Goal: Task Accomplishment & Management: Complete application form

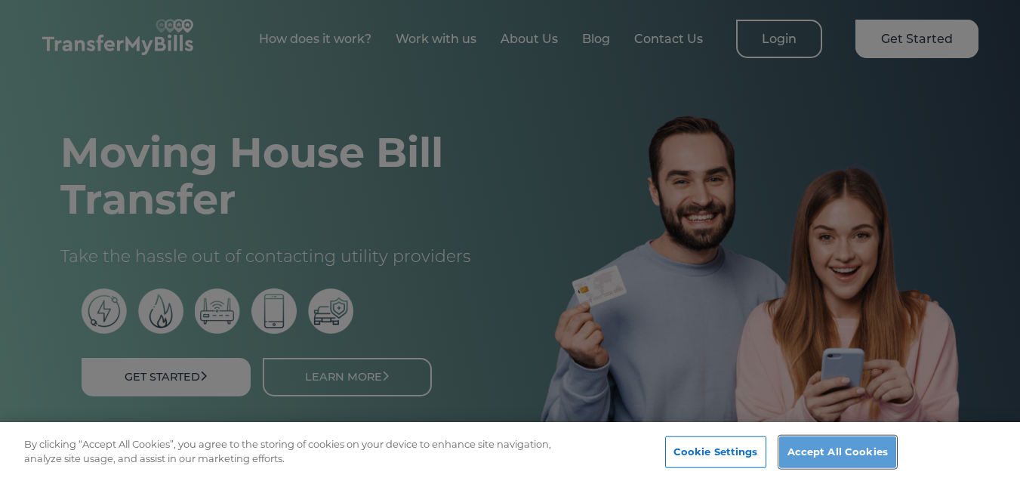
click at [815, 458] on button "Accept All Cookies" at bounding box center [837, 452] width 117 height 32
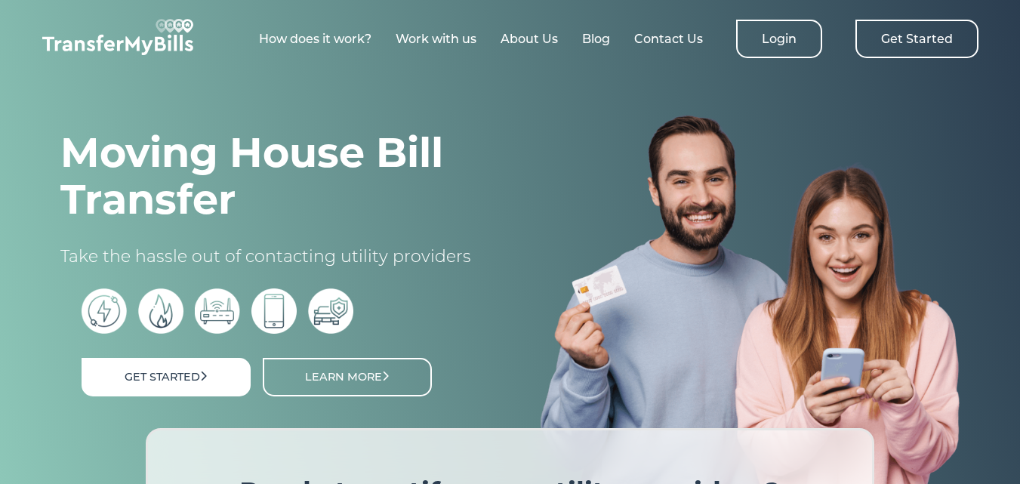
click at [924, 45] on link "Get Started" at bounding box center [916, 39] width 123 height 39
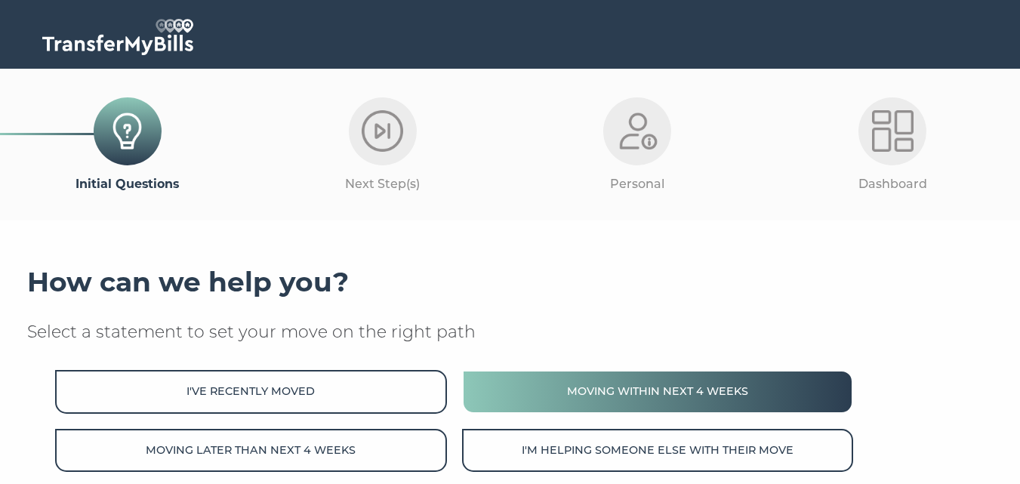
click at [666, 395] on button "Moving within next 4 weeks" at bounding box center [657, 391] width 391 height 43
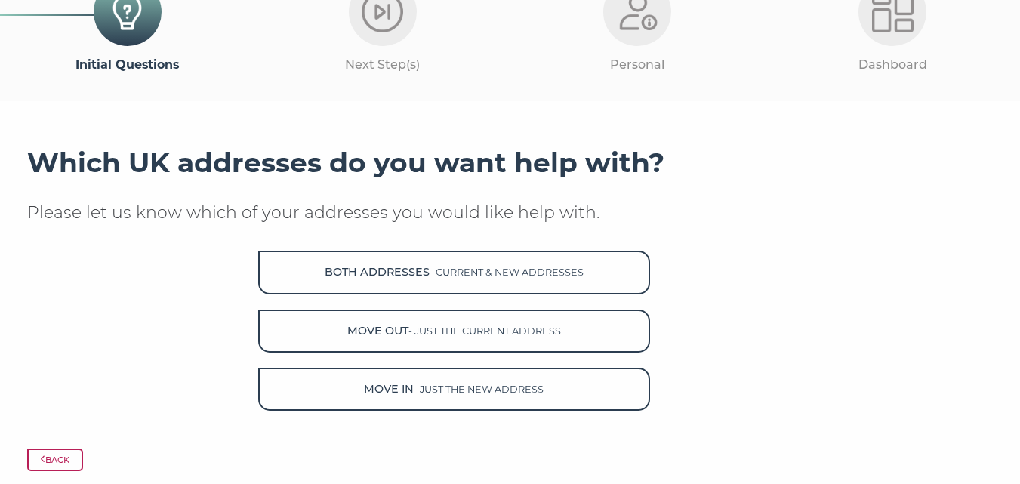
scroll to position [120, 0]
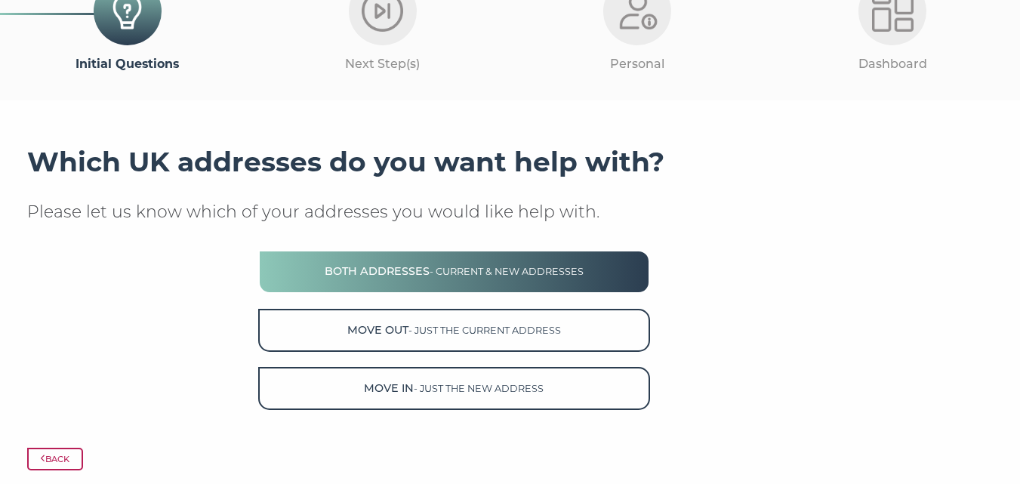
click at [472, 274] on span "- current & new addresses" at bounding box center [507, 271] width 154 height 11
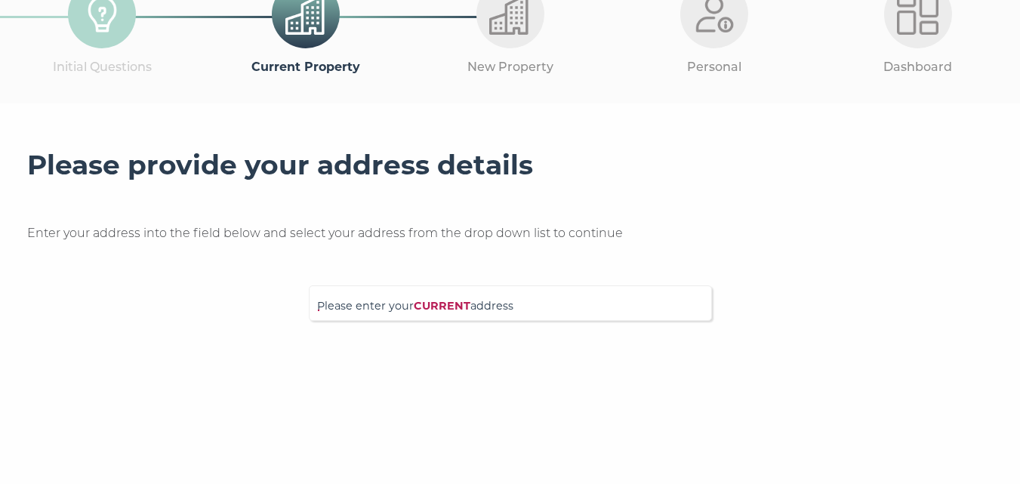
scroll to position [140, 0]
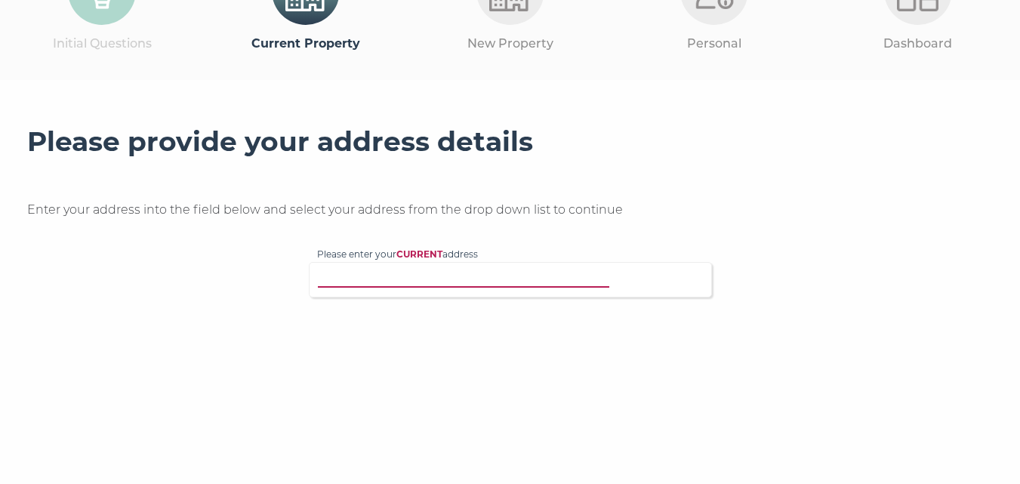
click at [337, 284] on input "Please enter your CURRENT address" at bounding box center [479, 277] width 325 height 15
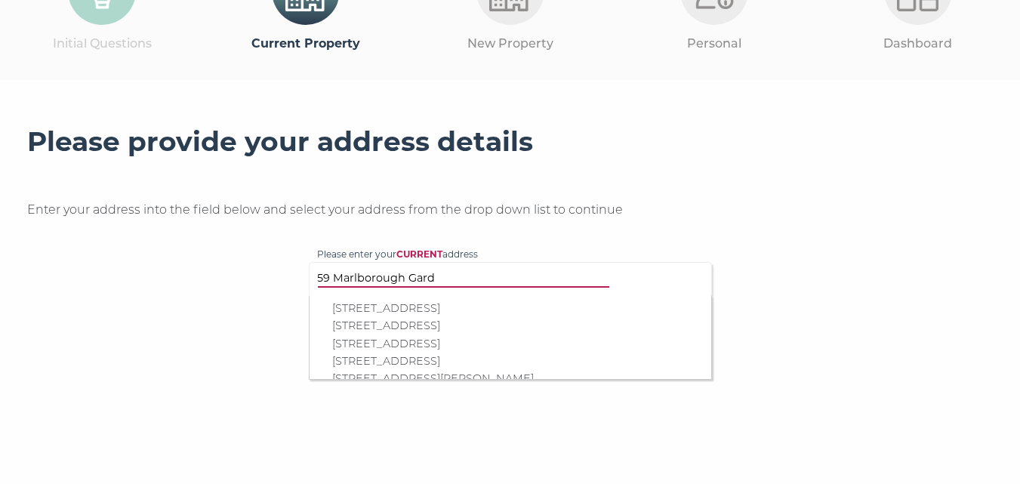
type input "59 Marlborough Gard"
click at [350, 346] on p "59 Marlborough Gardens, Hedge End, Southampton, SO30 2UT" at bounding box center [517, 343] width 371 height 17
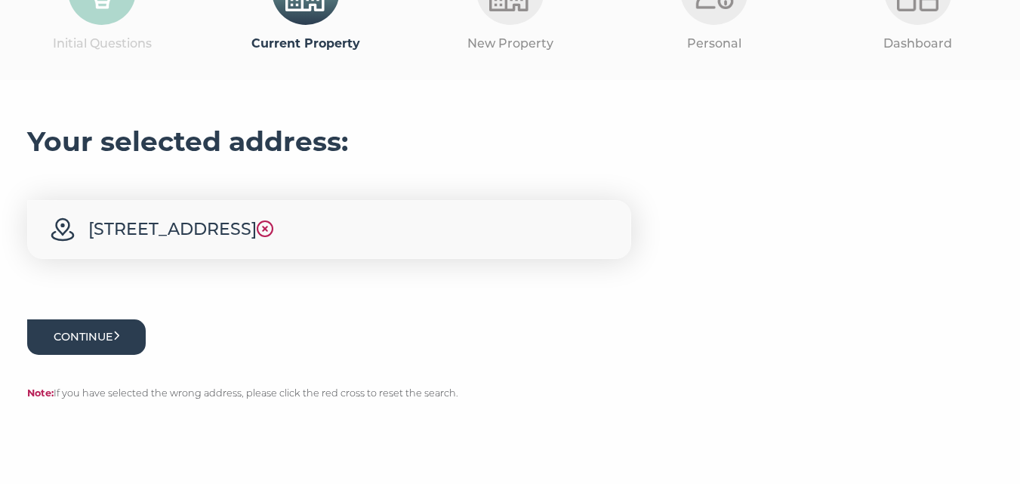
click at [77, 355] on button "Continue" at bounding box center [86, 336] width 119 height 35
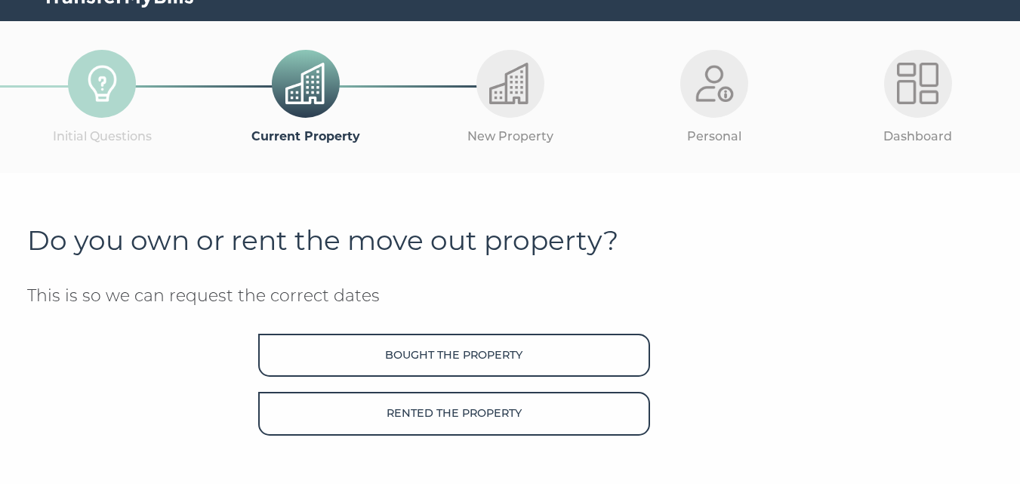
scroll to position [91, 0]
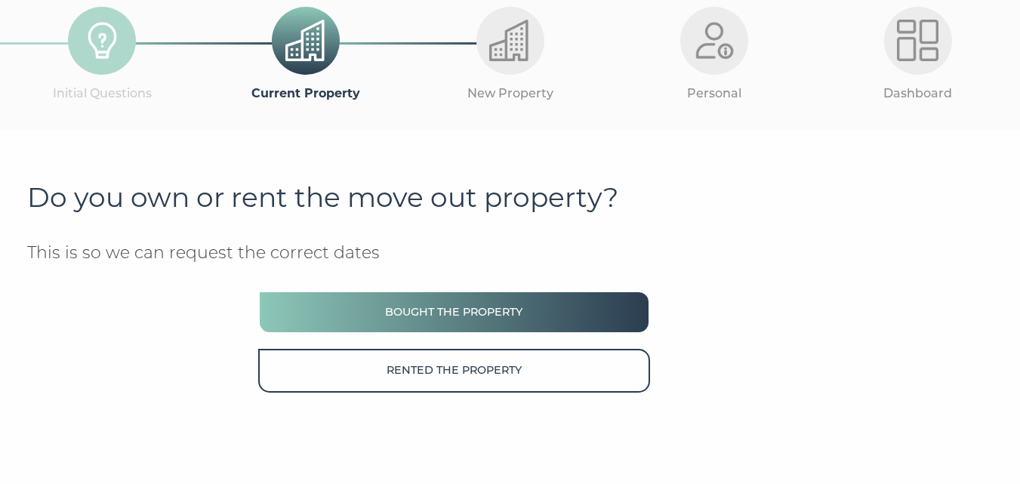
click at [462, 311] on button "Bought the property" at bounding box center [453, 312] width 391 height 43
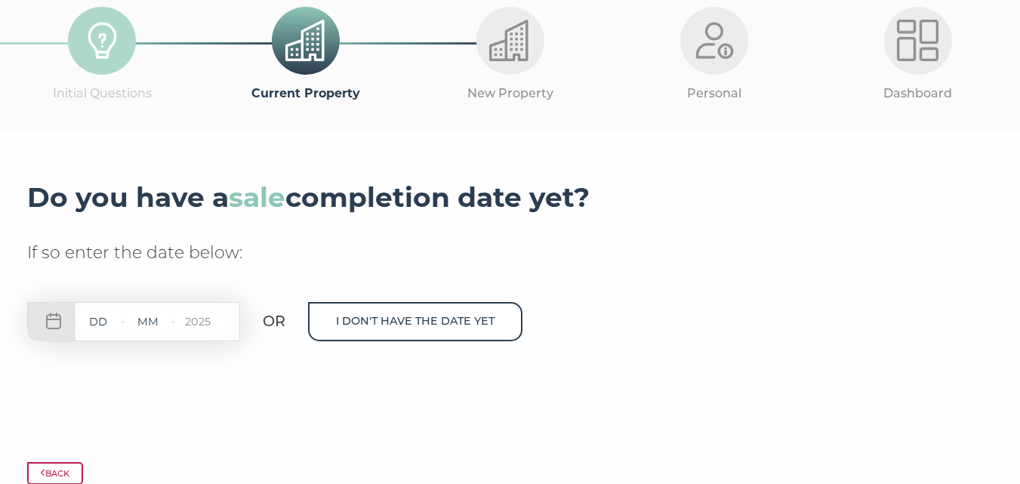
click at [112, 325] on input "text" at bounding box center [97, 322] width 45 height 19
type input "31"
click at [149, 322] on input "text" at bounding box center [147, 322] width 45 height 19
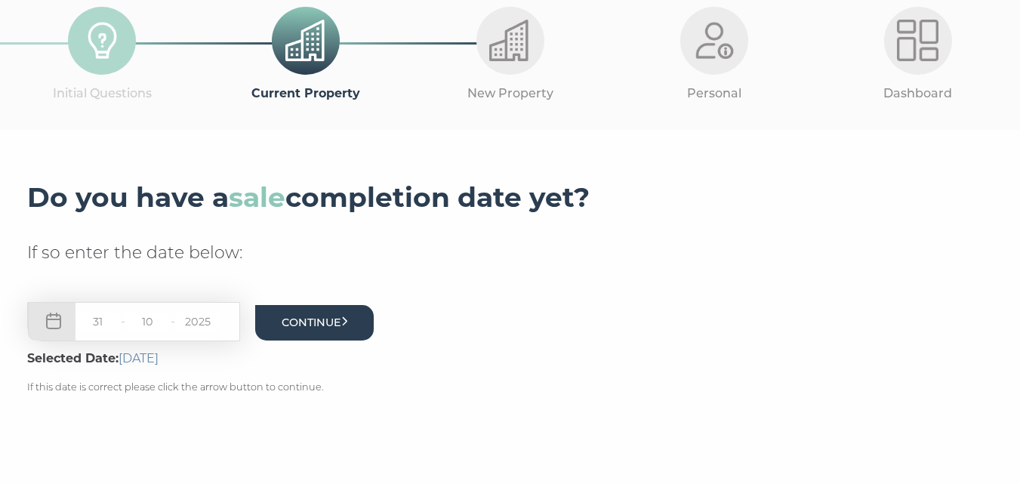
type input "10"
click at [316, 323] on button "Continue" at bounding box center [314, 322] width 119 height 35
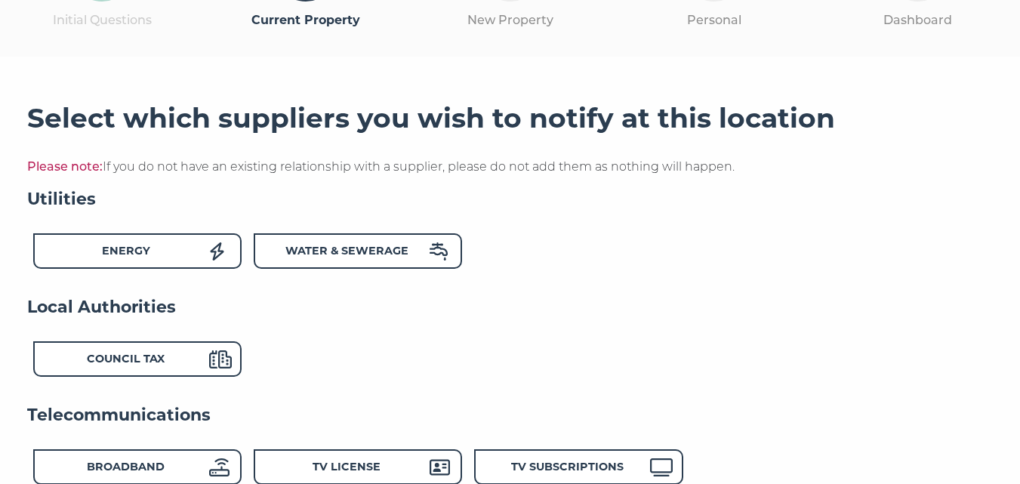
scroll to position [200, 0]
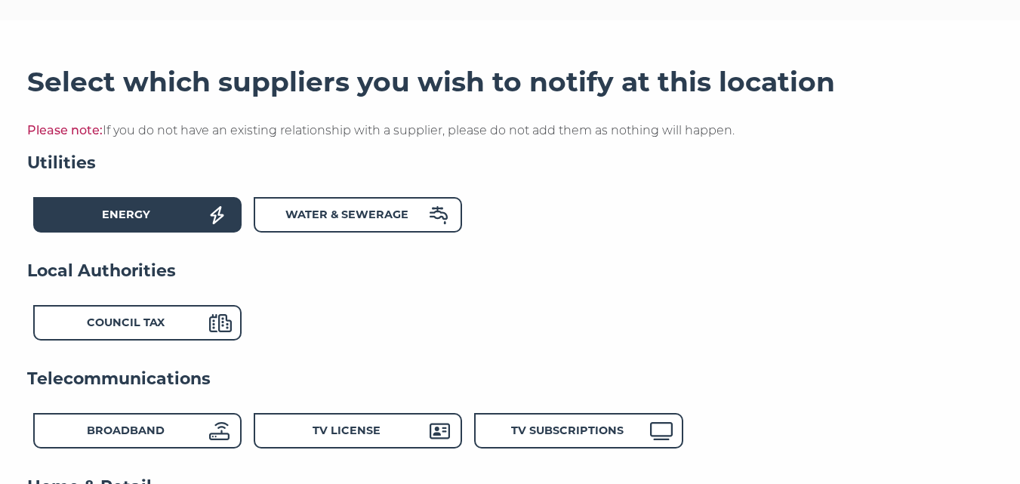
click at [189, 214] on div "Energy" at bounding box center [126, 217] width 166 height 22
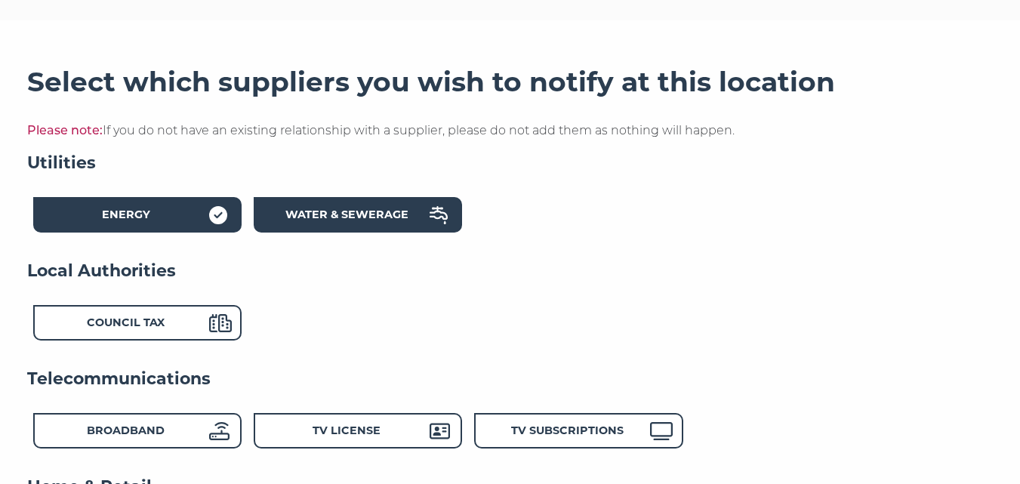
click at [334, 212] on strong "Water & Sewerage" at bounding box center [346, 215] width 123 height 14
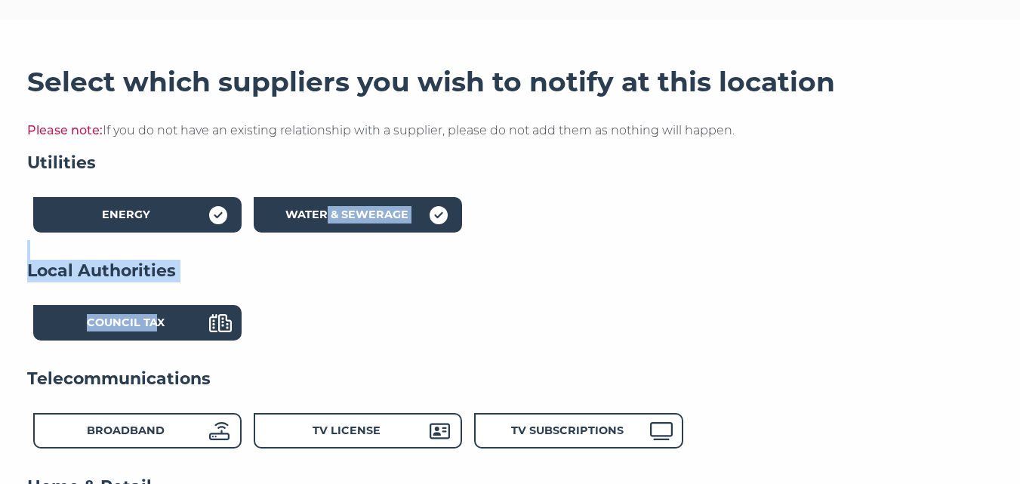
drag, startPoint x: 334, startPoint y: 212, endPoint x: 165, endPoint y: 328, distance: 204.2
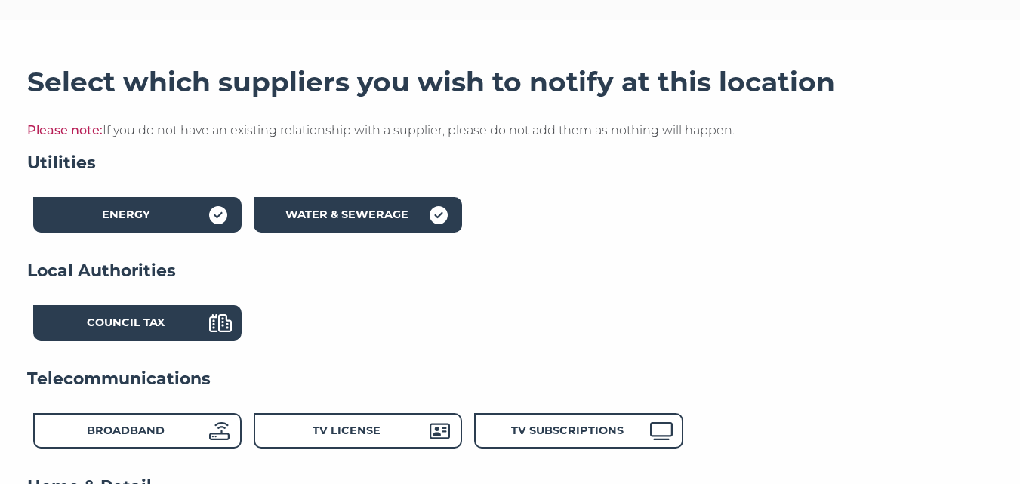
click at [232, 328] on icon at bounding box center [220, 323] width 23 height 18
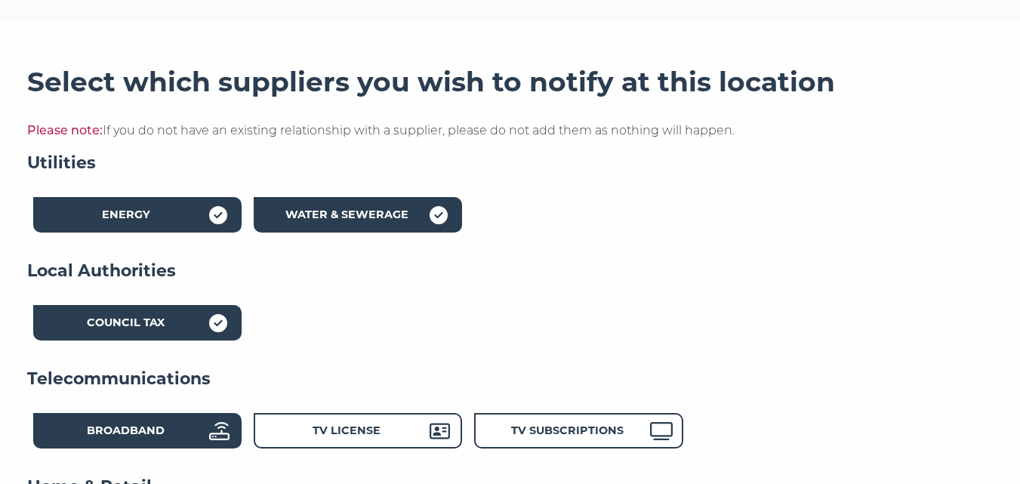
click at [207, 424] on div "Broadband" at bounding box center [126, 433] width 166 height 22
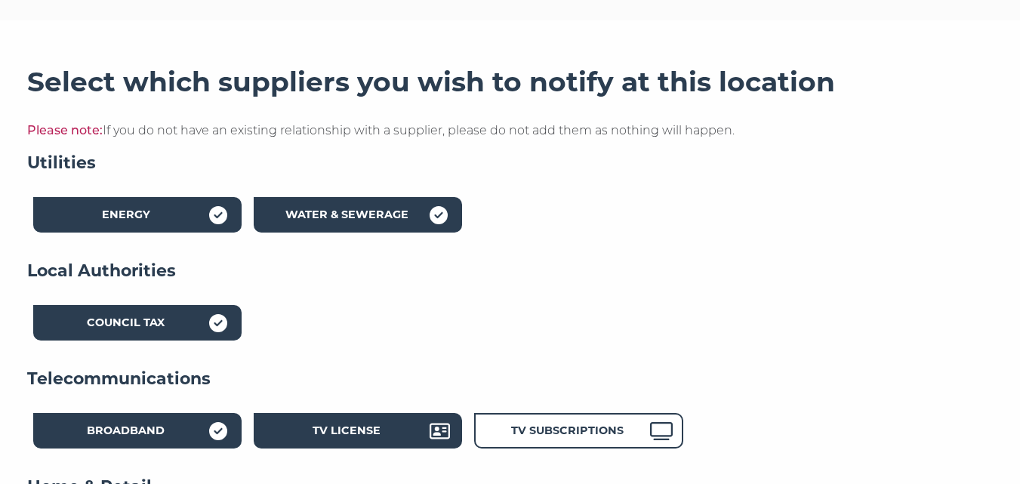
click at [353, 429] on strong "TV License" at bounding box center [347, 431] width 68 height 14
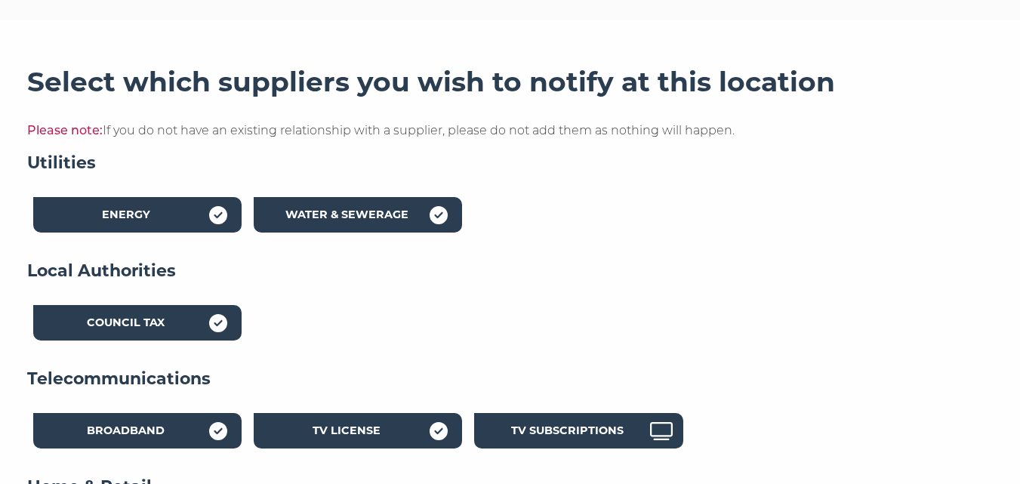
click at [586, 425] on div "TV Subscriptions" at bounding box center [567, 433] width 166 height 22
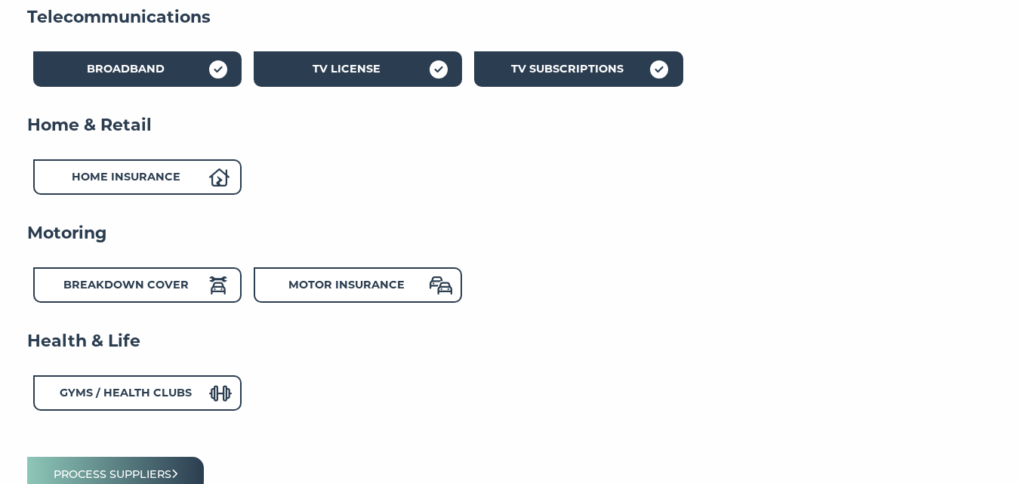
scroll to position [565, 0]
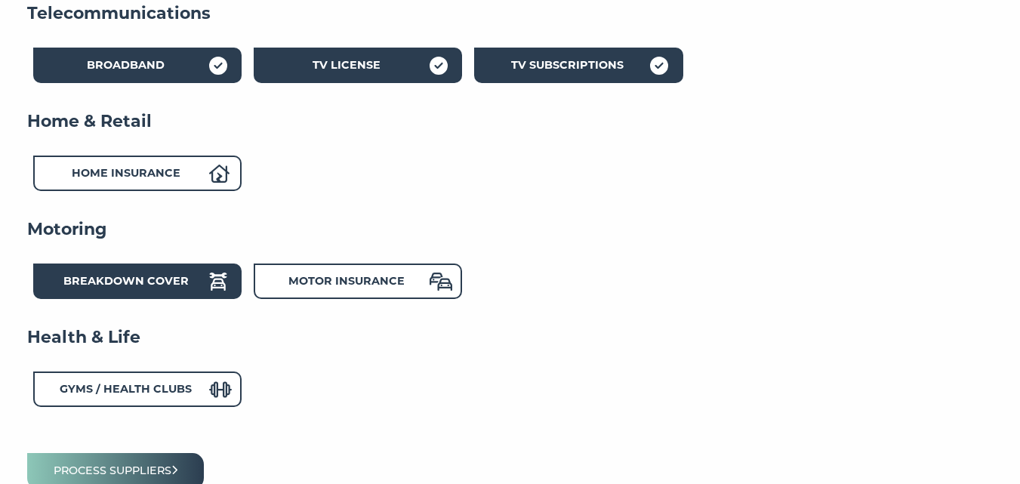
click at [171, 283] on strong "Breakdown Cover" at bounding box center [125, 281] width 125 height 14
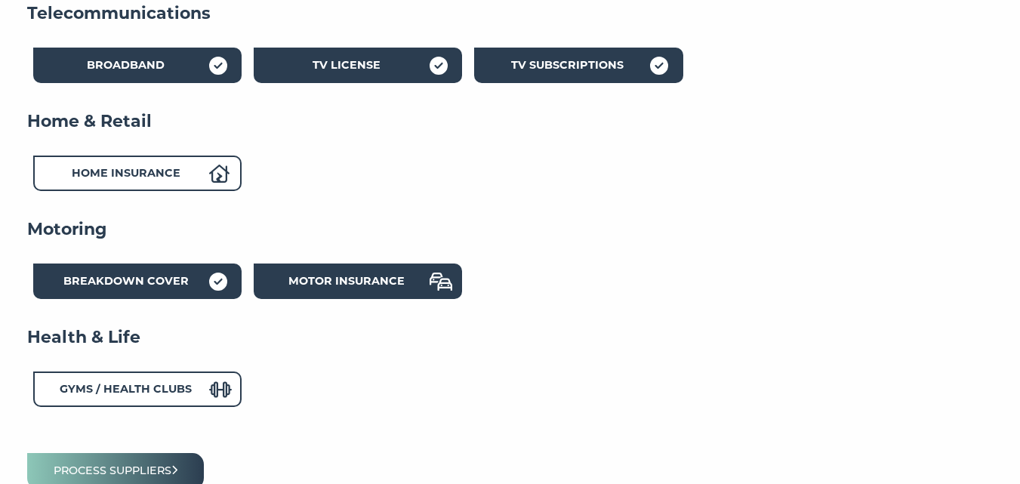
click at [369, 285] on strong "Motor Insurance" at bounding box center [346, 281] width 116 height 14
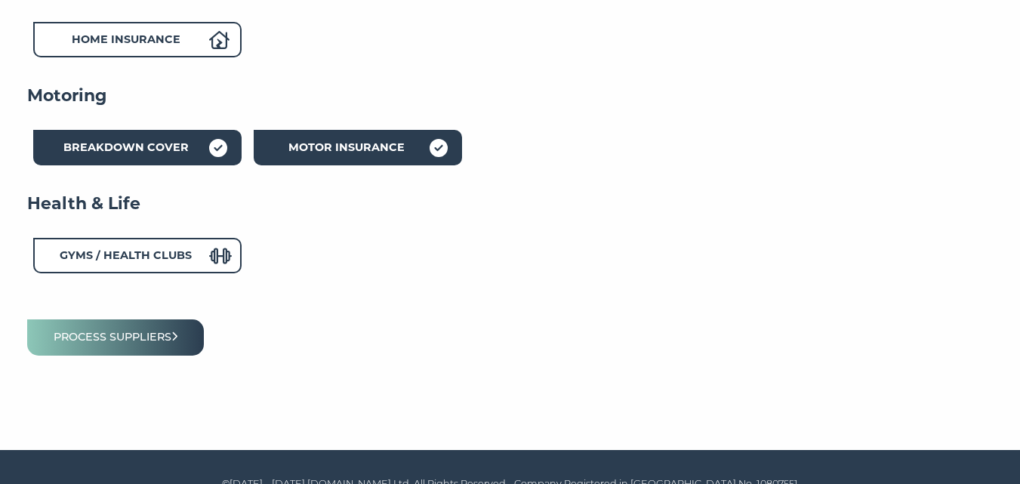
scroll to position [701, 0]
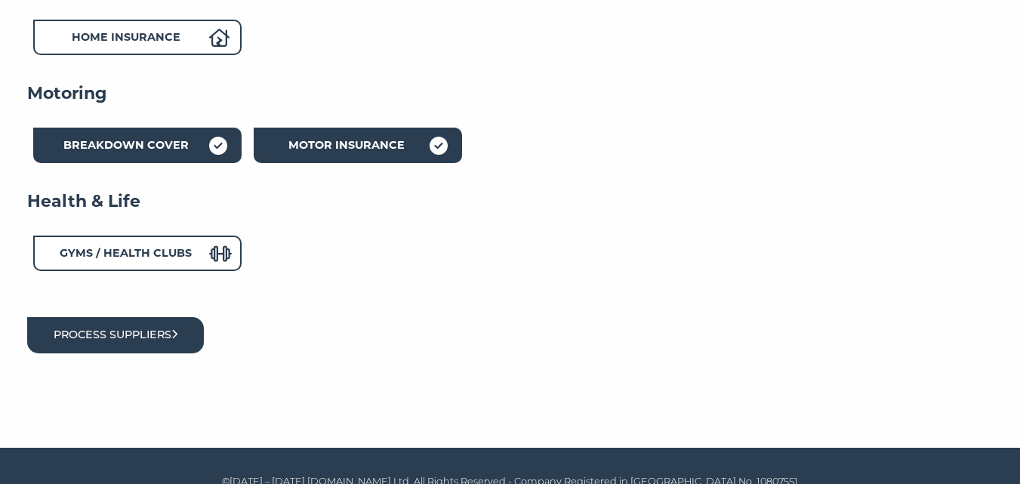
click at [190, 337] on button "Process suppliers" at bounding box center [115, 334] width 177 height 35
click at [178, 333] on icon "submit" at bounding box center [174, 334] width 7 height 11
click at [178, 331] on icon "submit" at bounding box center [174, 334] width 7 height 11
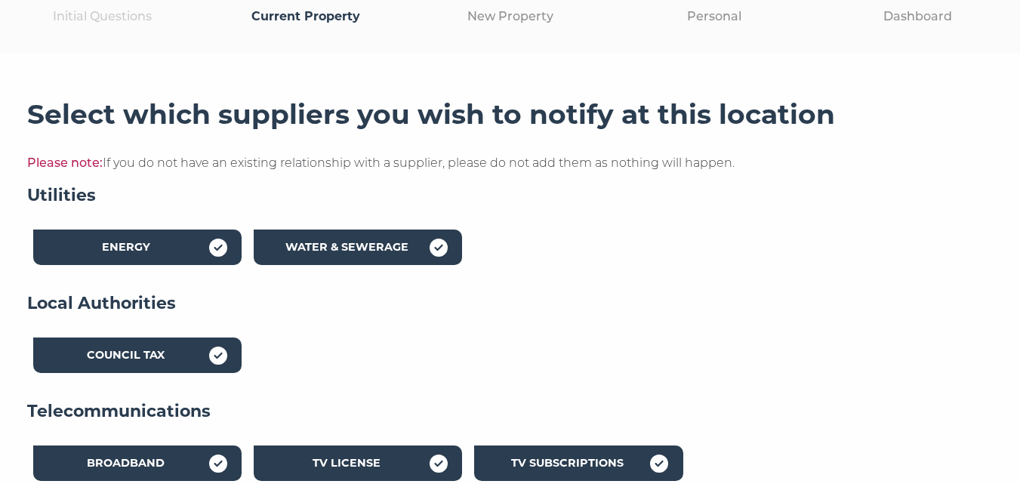
scroll to position [98, 0]
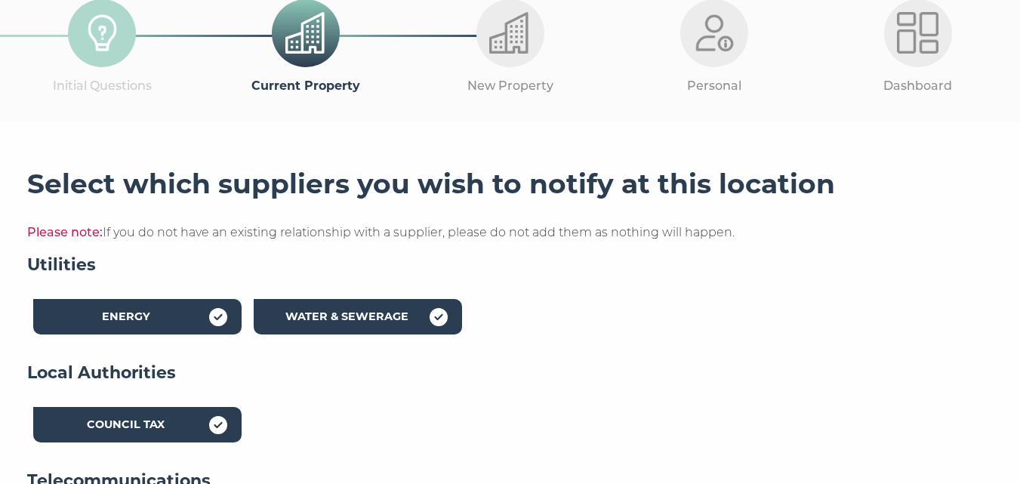
click at [538, 89] on p "New Property" at bounding box center [510, 86] width 204 height 20
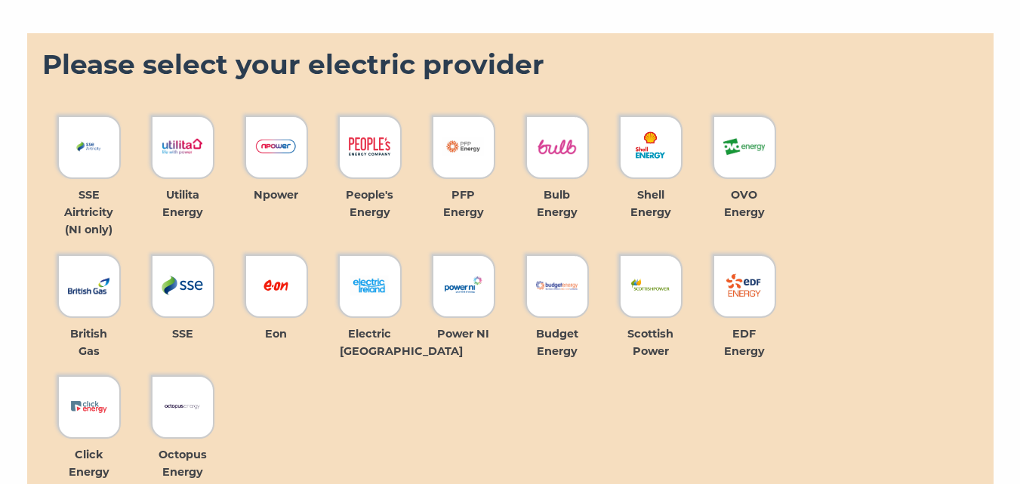
scroll to position [788, 0]
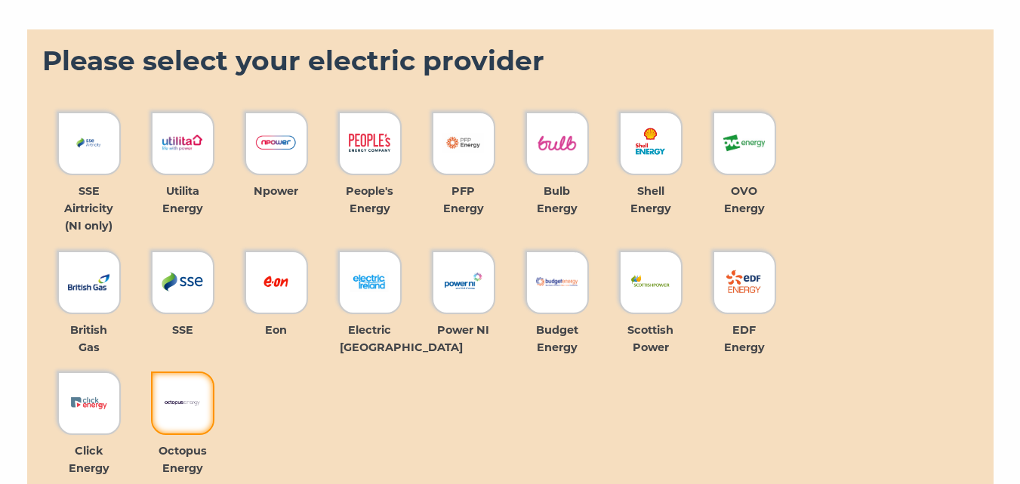
click at [189, 405] on img at bounding box center [183, 403] width 42 height 42
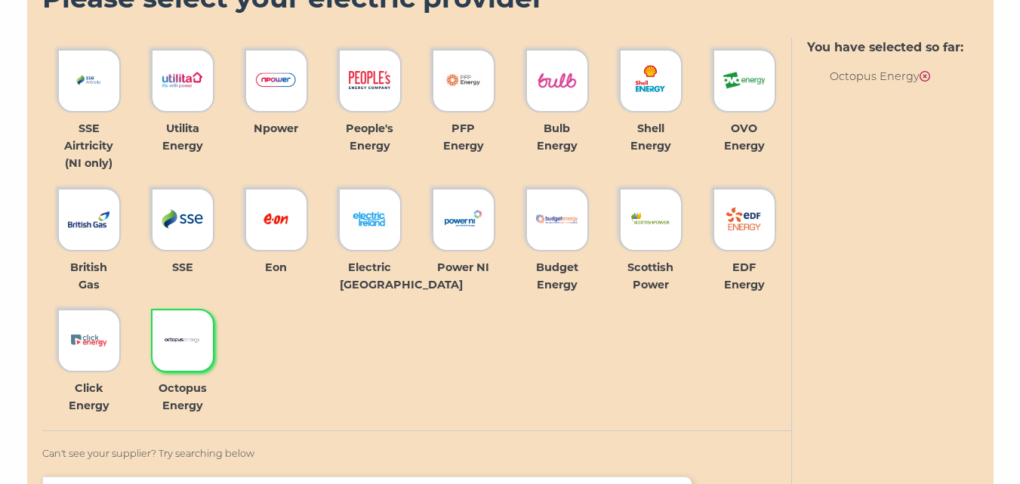
scroll to position [995, 0]
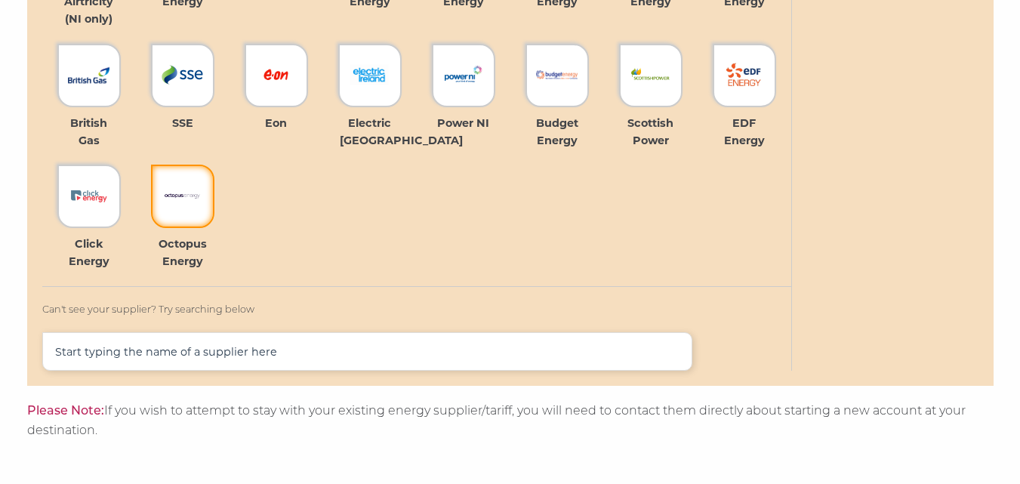
click at [196, 195] on img at bounding box center [183, 196] width 42 height 42
click at [212, 193] on div at bounding box center [182, 196] width 63 height 63
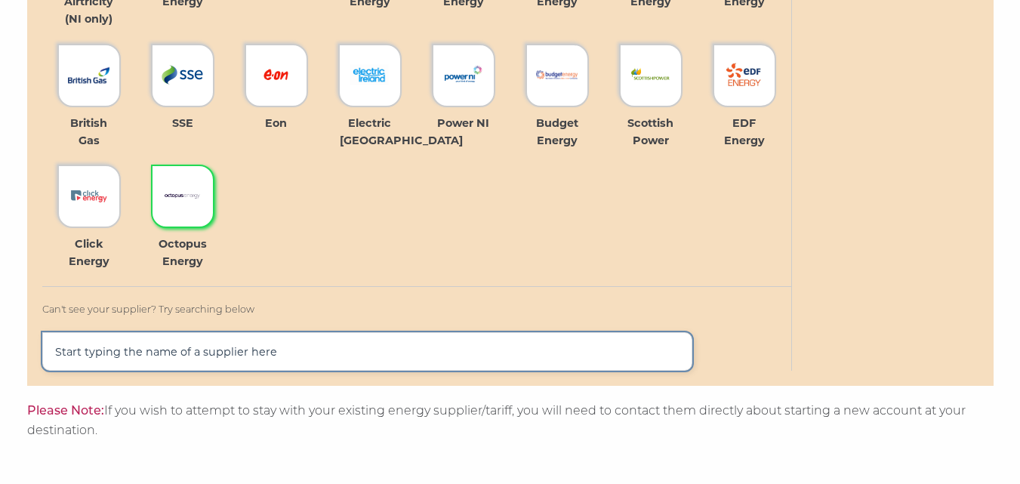
click at [131, 365] on input "text" at bounding box center [367, 351] width 651 height 39
type input "oct"
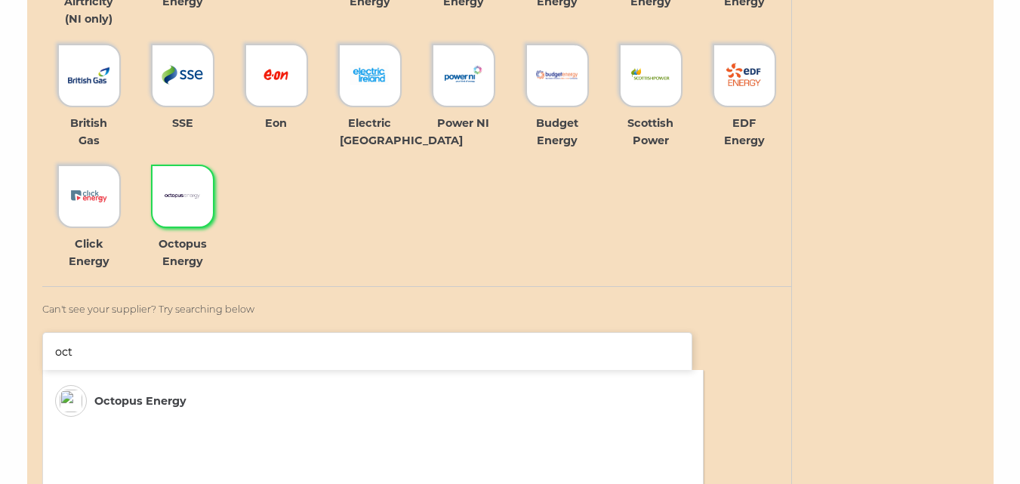
click at [82, 404] on img at bounding box center [71, 401] width 23 height 23
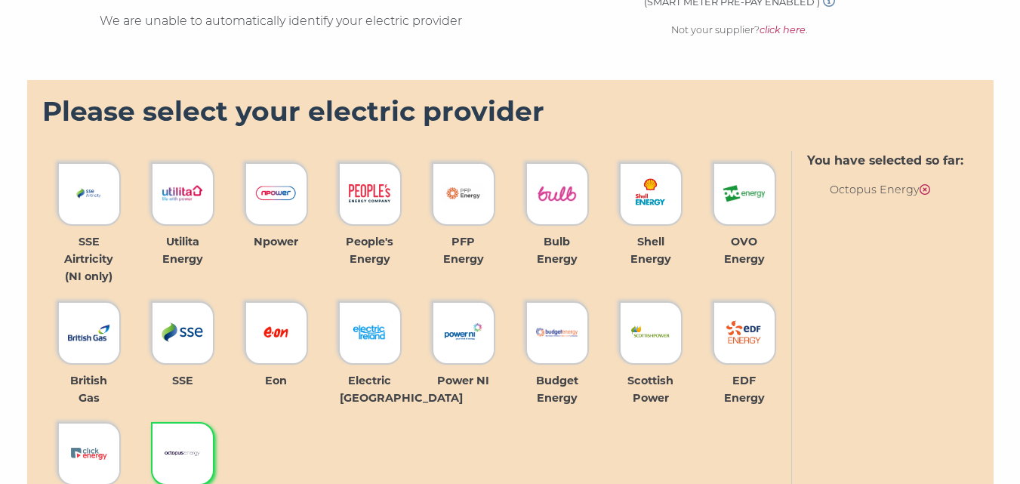
scroll to position [854, 0]
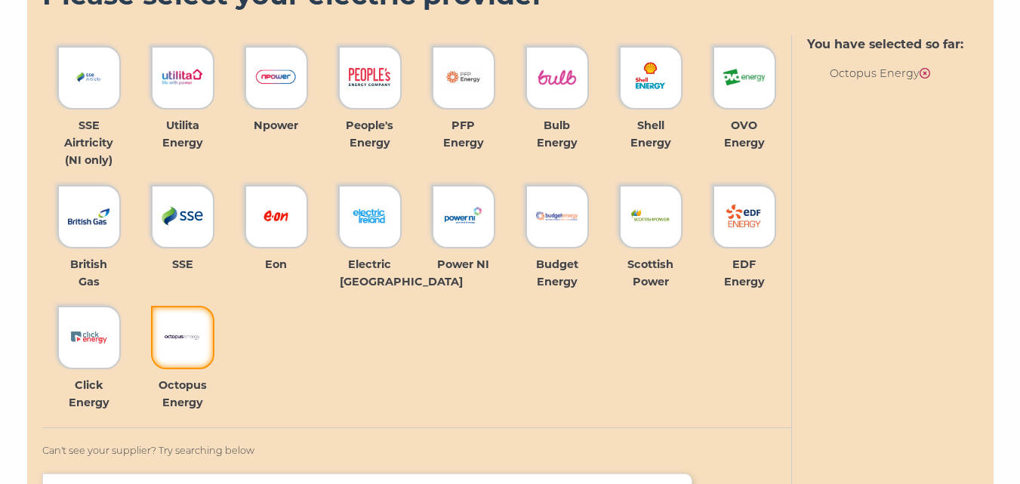
click at [192, 340] on img at bounding box center [183, 337] width 42 height 42
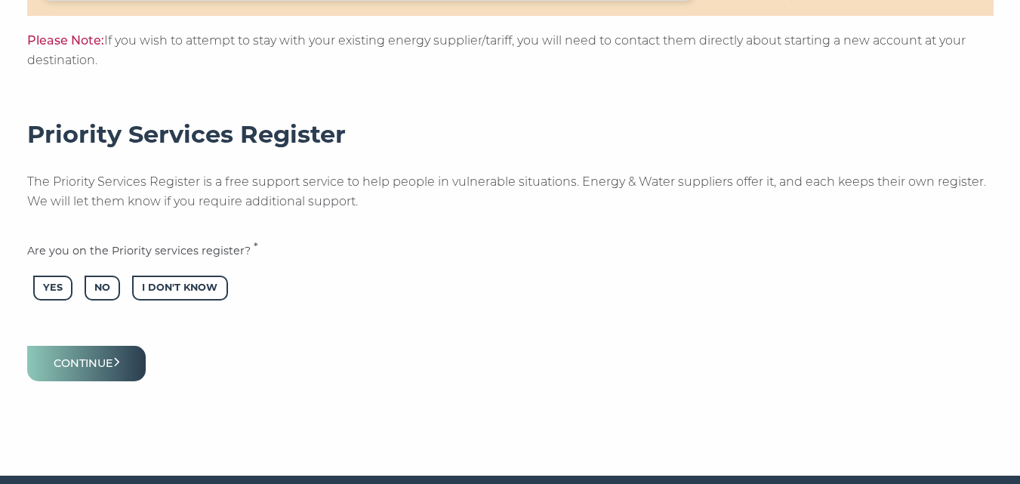
scroll to position [1369, 0]
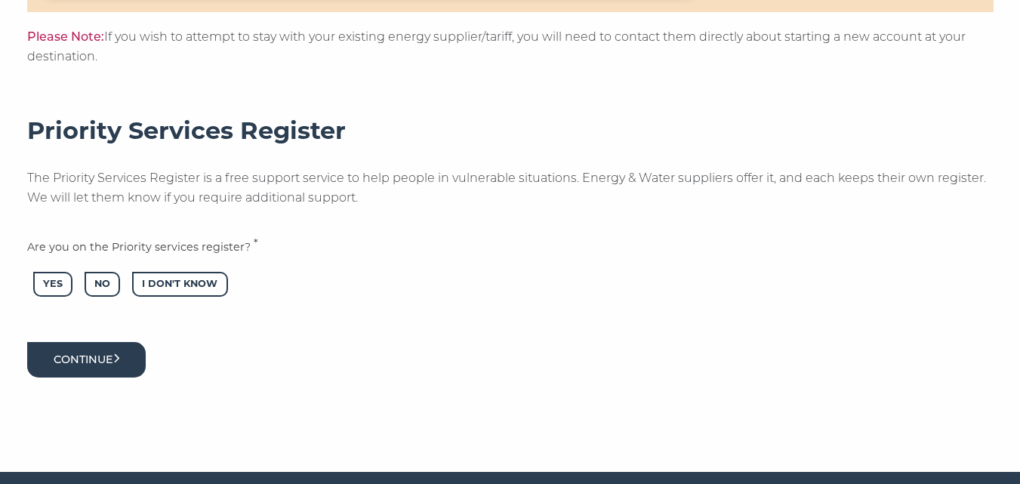
click at [114, 363] on button "Continue" at bounding box center [86, 359] width 119 height 35
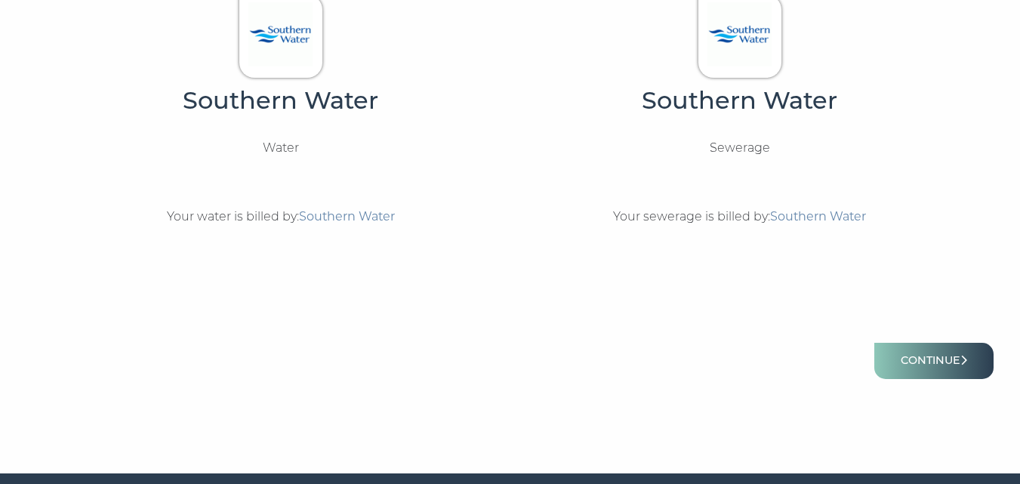
scroll to position [584, 0]
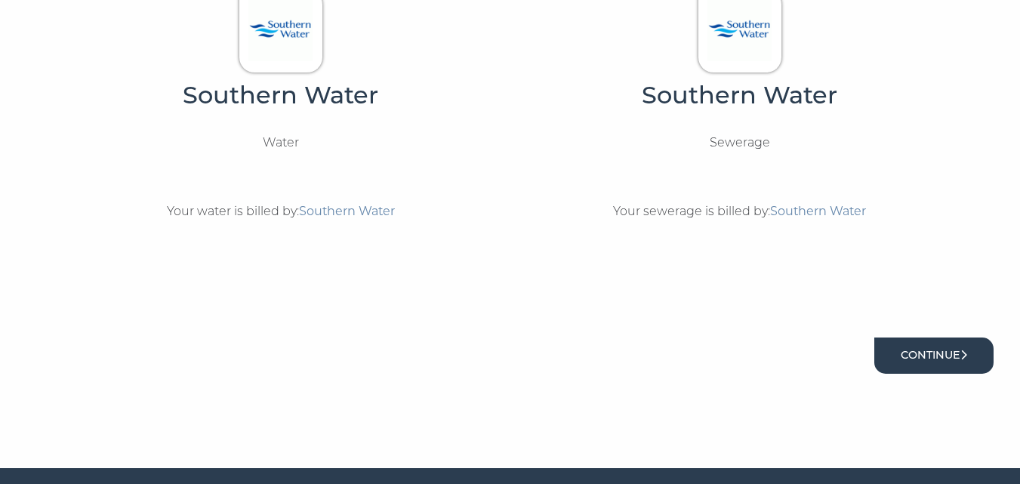
click at [963, 347] on button "Continue" at bounding box center [933, 354] width 119 height 35
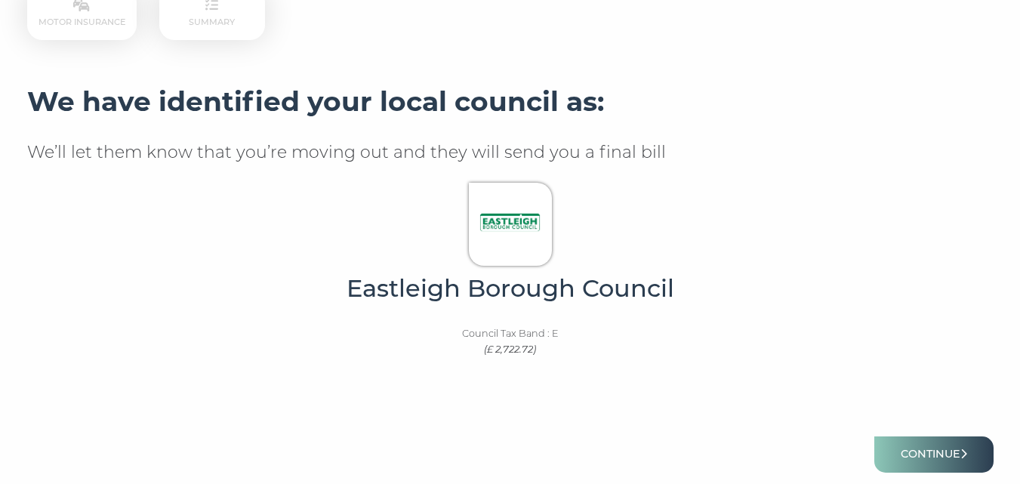
scroll to position [360, 0]
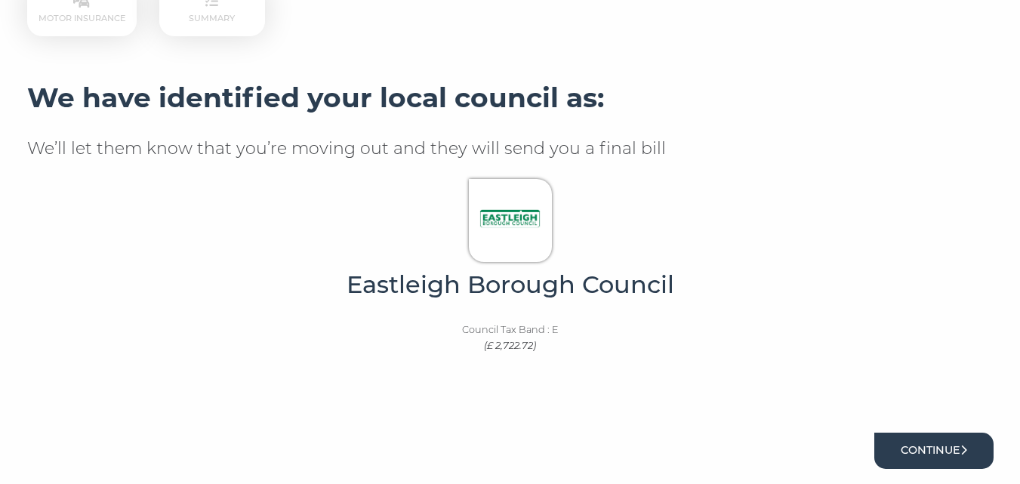
click at [933, 448] on button "Continue" at bounding box center [933, 450] width 119 height 35
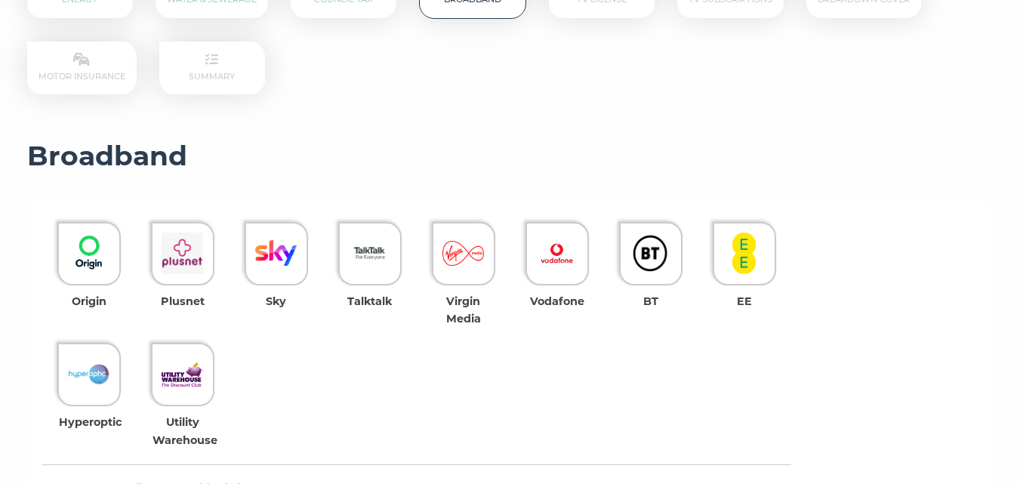
scroll to position [304, 0]
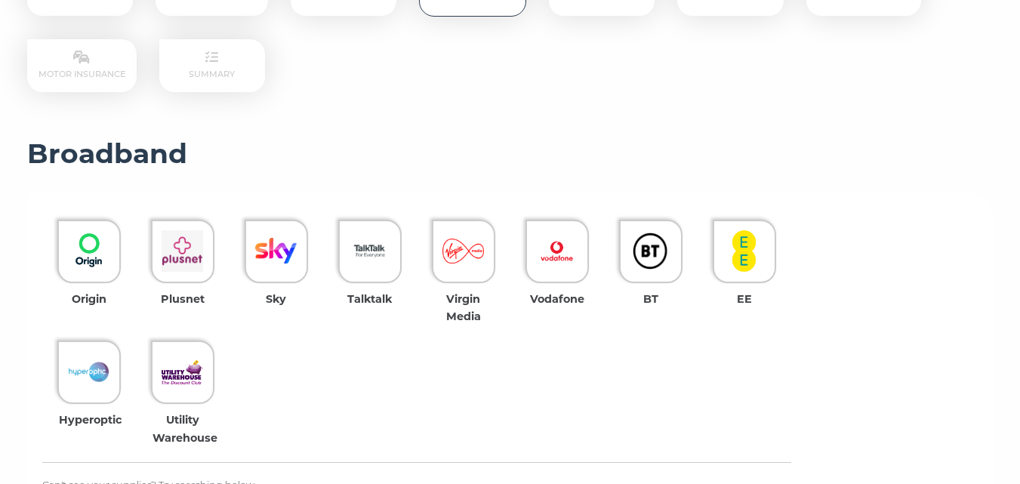
click at [1018, 324] on section "Energy Water & Sewerage Council Tax Broadband TV License TV Subscriptions Break…" at bounding box center [510, 292] width 1020 height 753
click at [656, 248] on img at bounding box center [651, 251] width 42 height 42
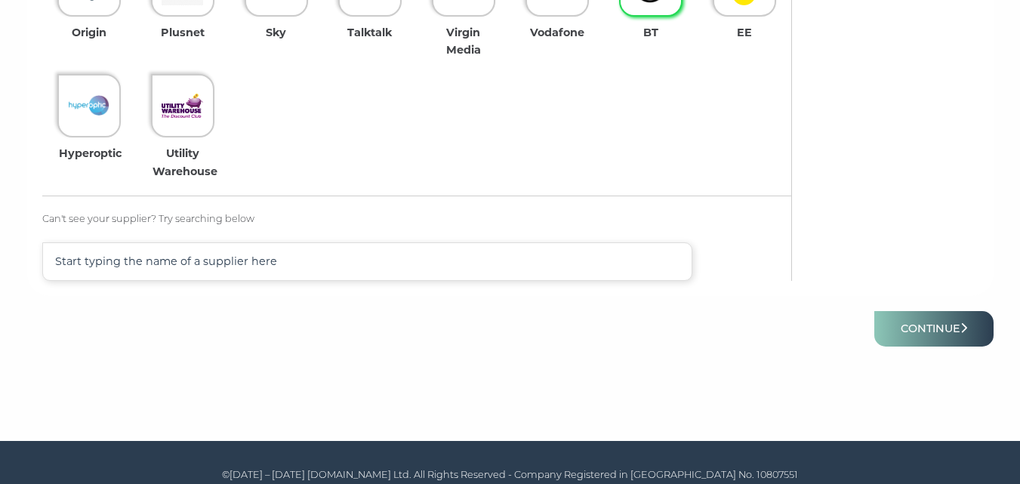
scroll to position [587, 0]
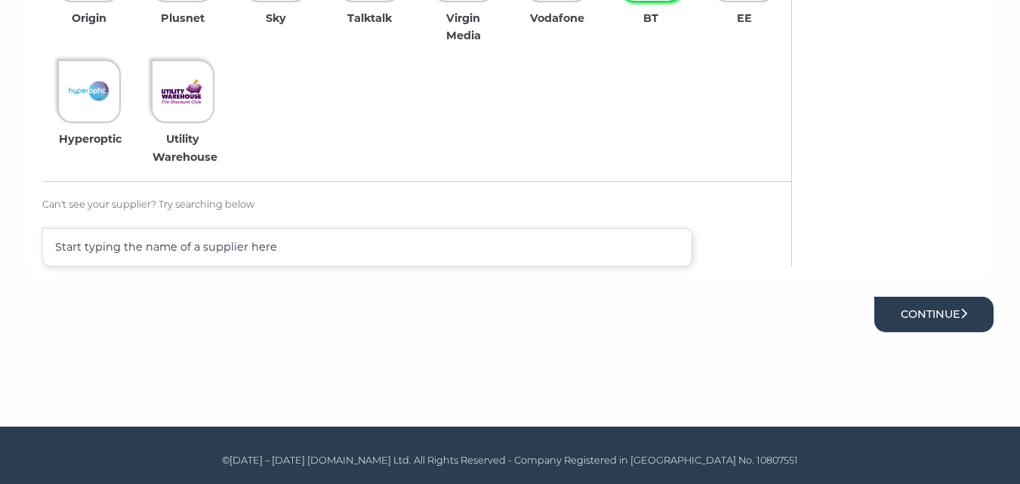
click at [941, 323] on button "Continue" at bounding box center [933, 314] width 119 height 35
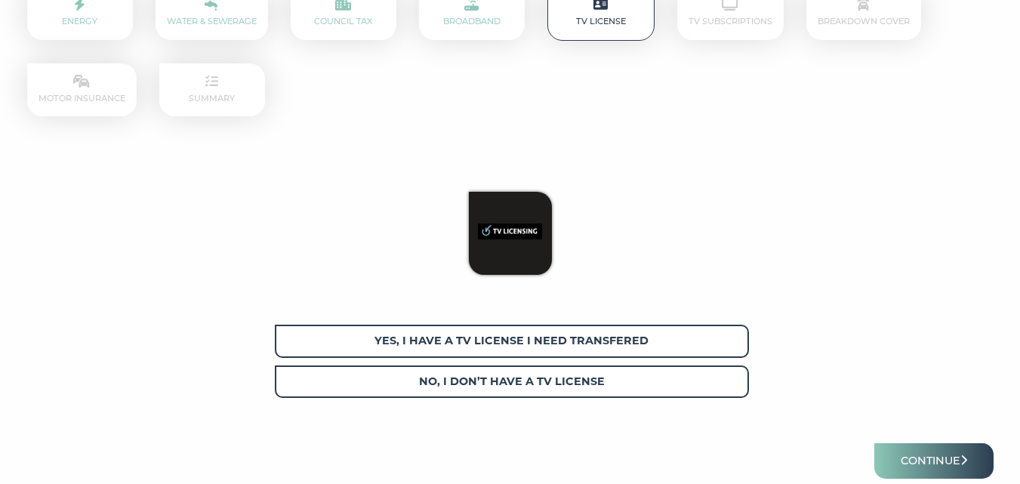
scroll to position [282, 0]
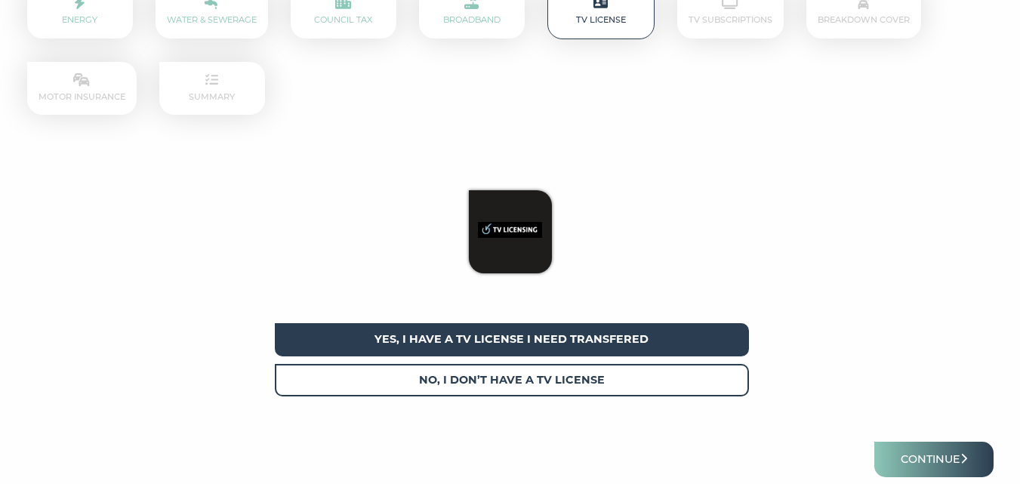
click at [601, 331] on span "Yes, I have a tv license I need transfered" at bounding box center [512, 339] width 474 height 32
click at [926, 458] on button "Continue" at bounding box center [933, 459] width 119 height 35
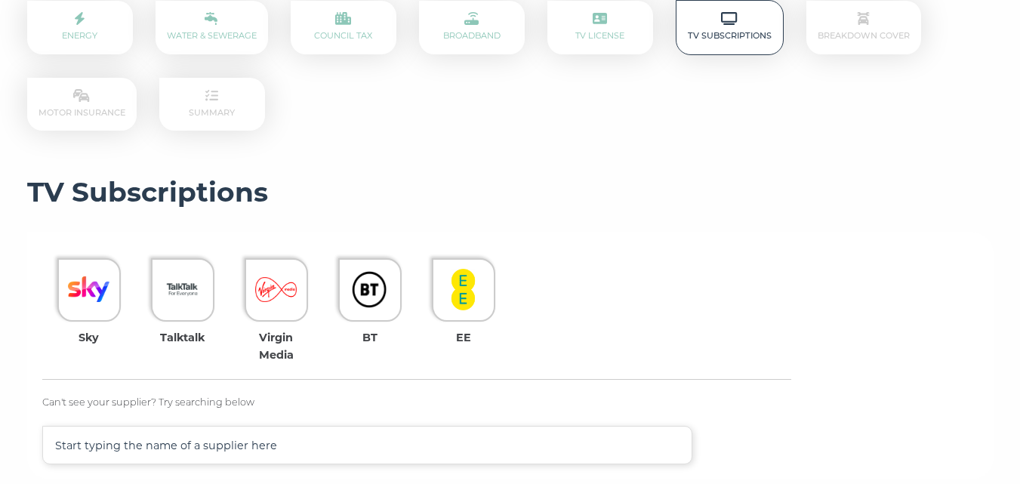
scroll to position [276, 0]
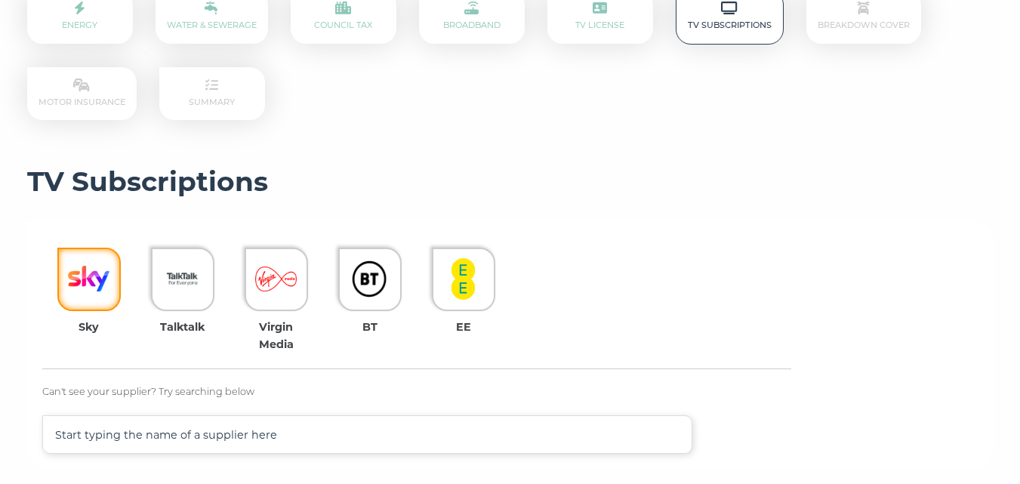
click at [99, 277] on img at bounding box center [89, 279] width 42 height 42
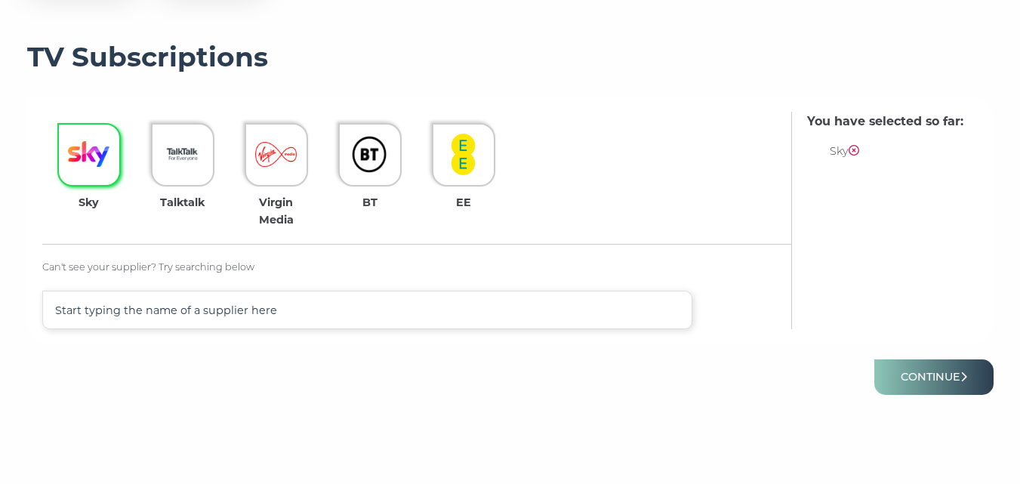
scroll to position [424, 0]
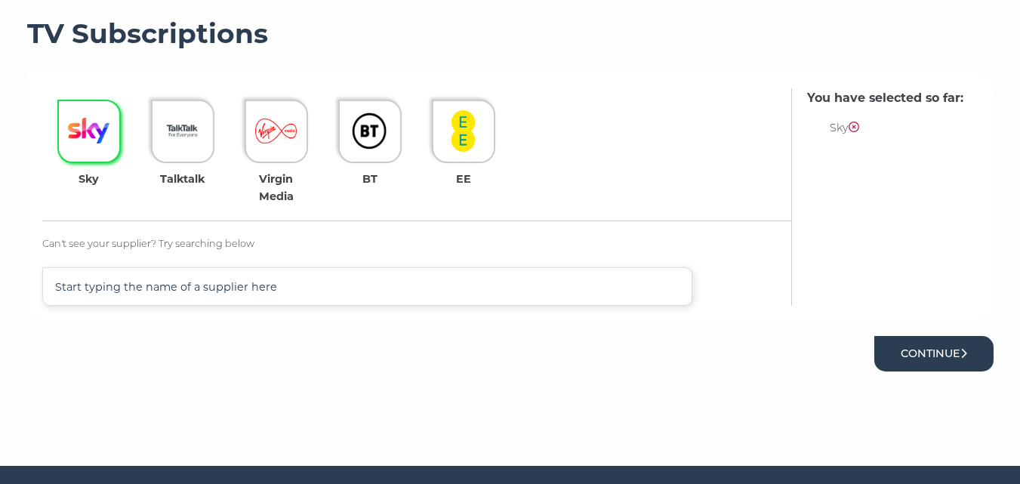
click at [935, 351] on button "Continue" at bounding box center [933, 353] width 119 height 35
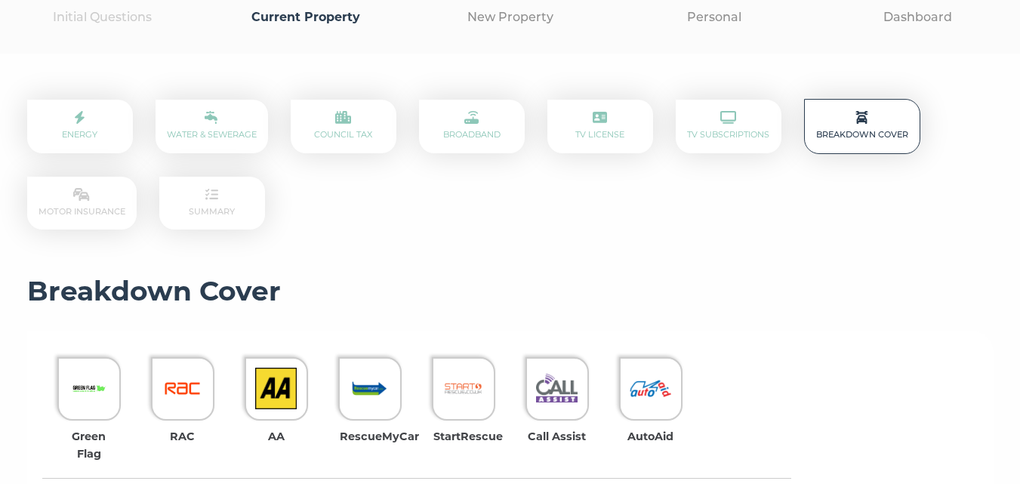
scroll to position [192, 0]
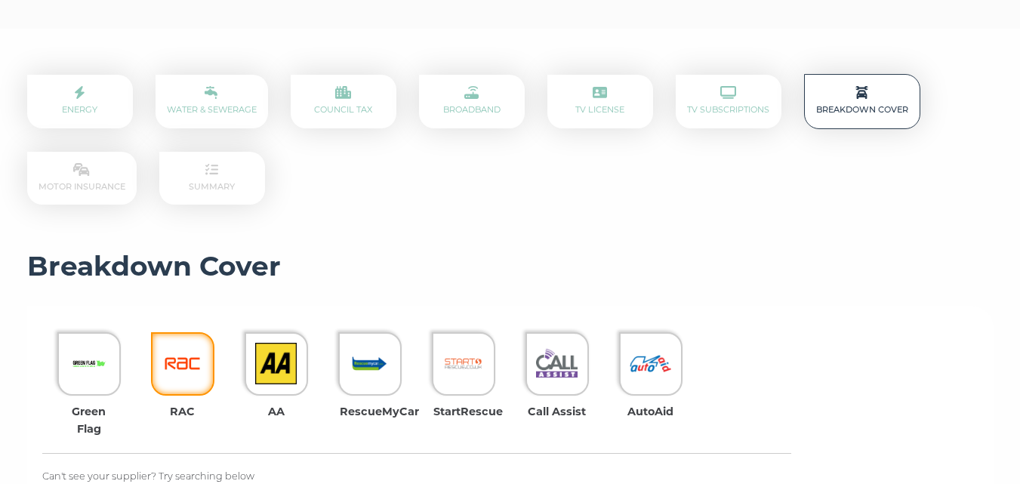
click at [193, 364] on img at bounding box center [183, 364] width 42 height 42
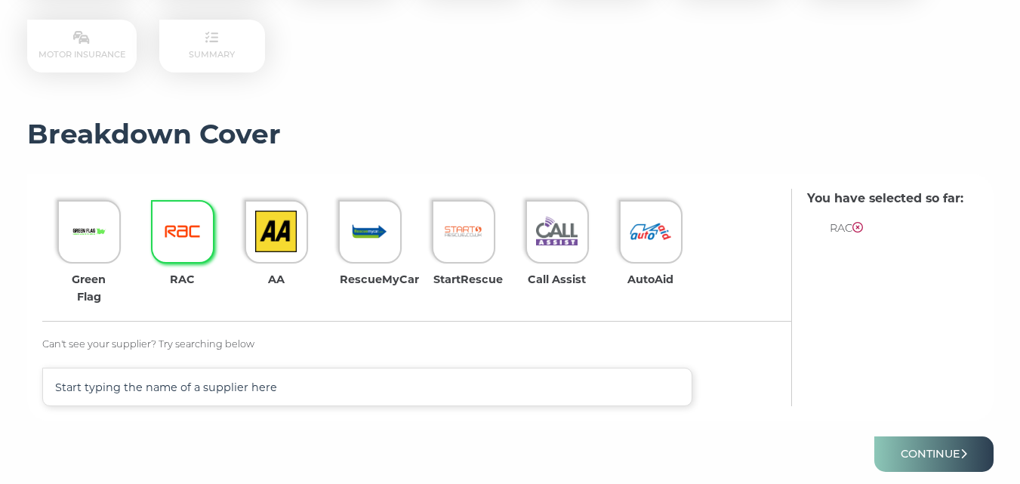
scroll to position [363, 0]
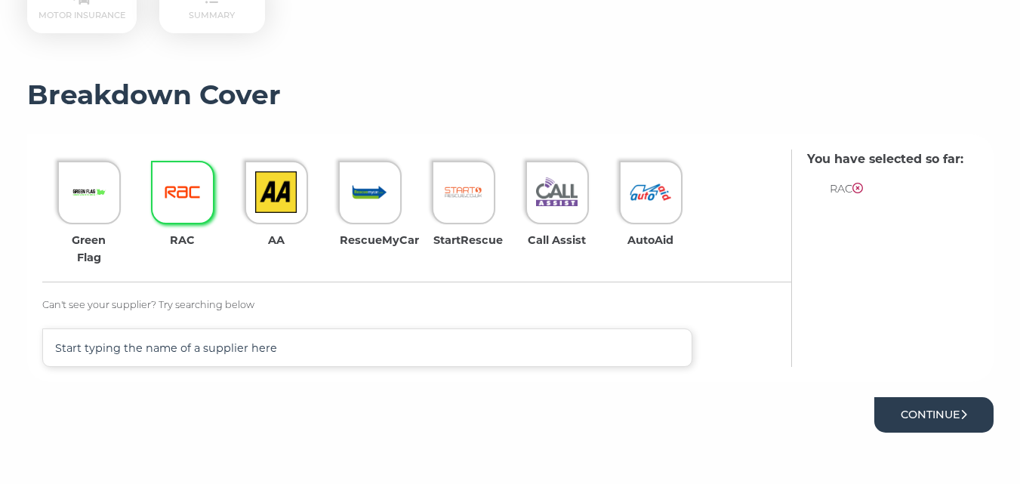
click at [959, 408] on button "Continue" at bounding box center [933, 414] width 119 height 35
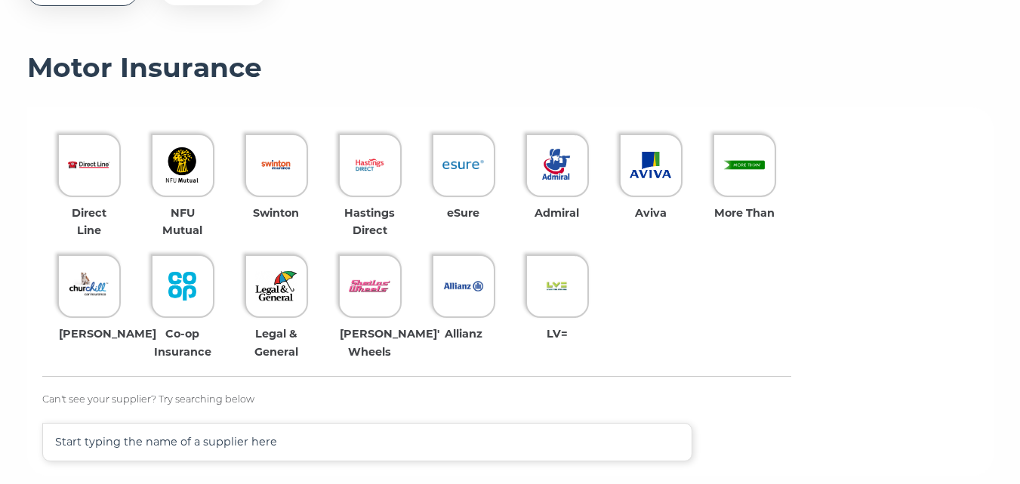
scroll to position [393, 0]
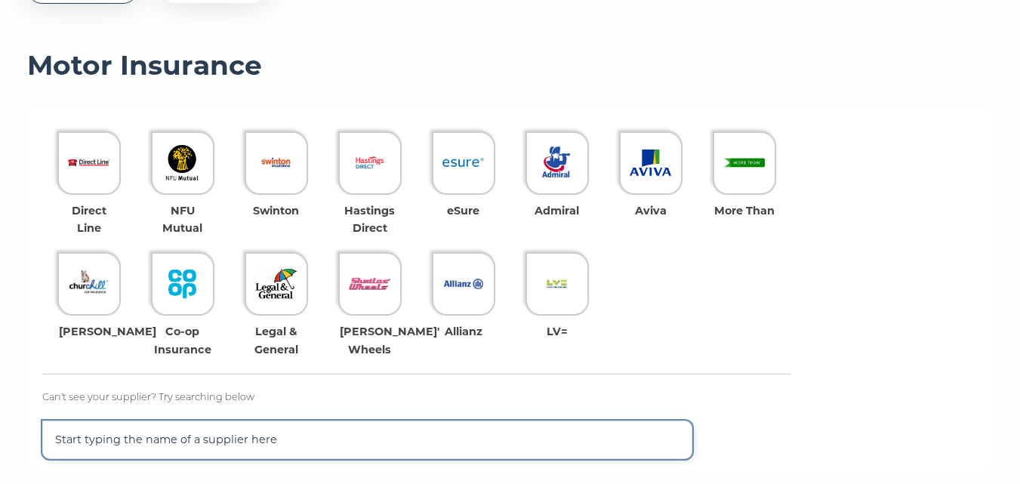
click at [57, 437] on input "text" at bounding box center [367, 440] width 651 height 39
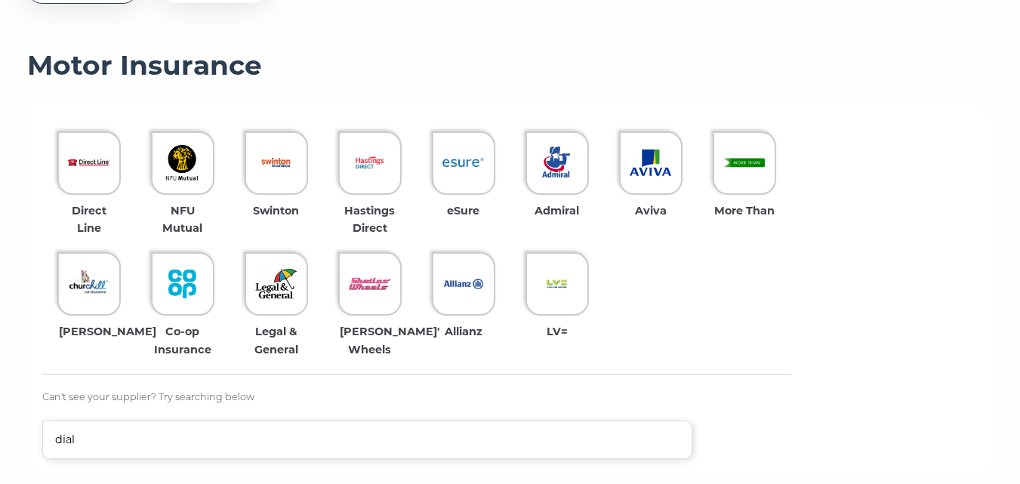
type input "dial"
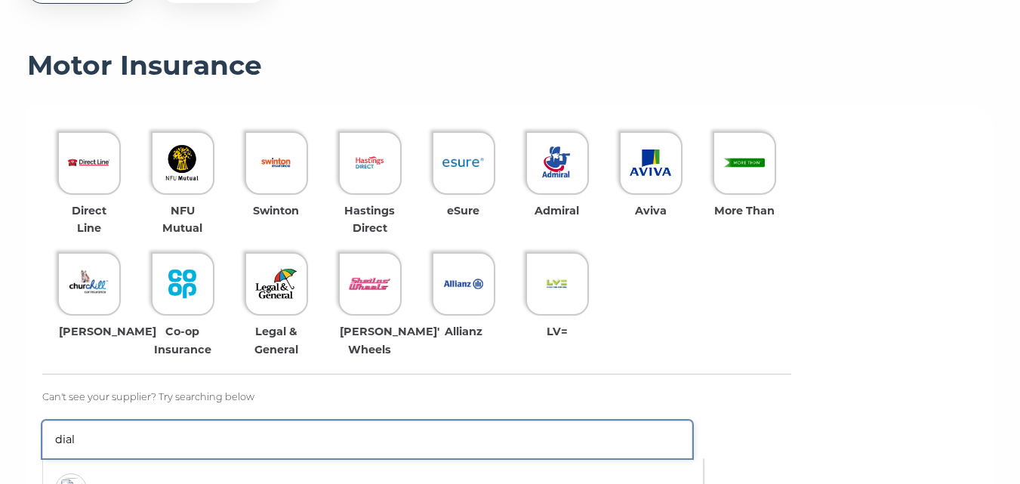
click at [156, 444] on input "dial" at bounding box center [367, 440] width 651 height 38
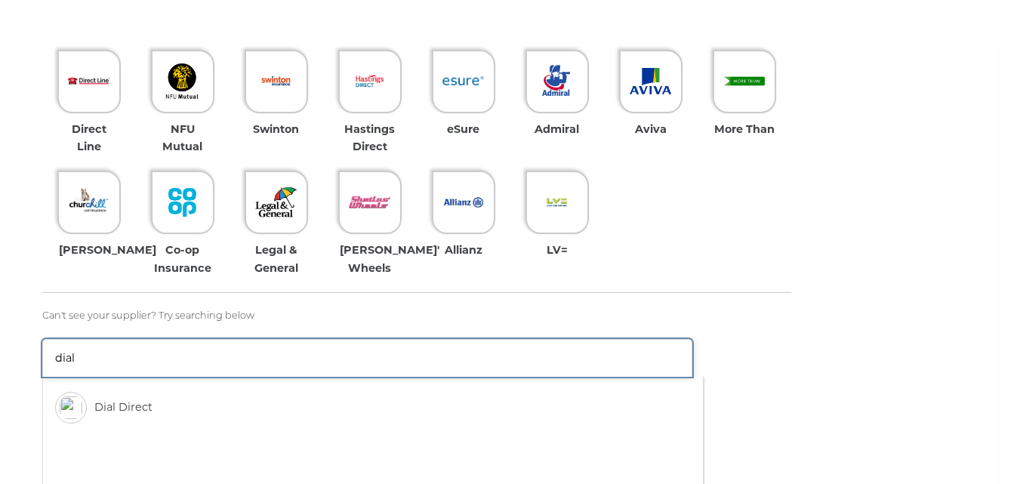
scroll to position [538, 0]
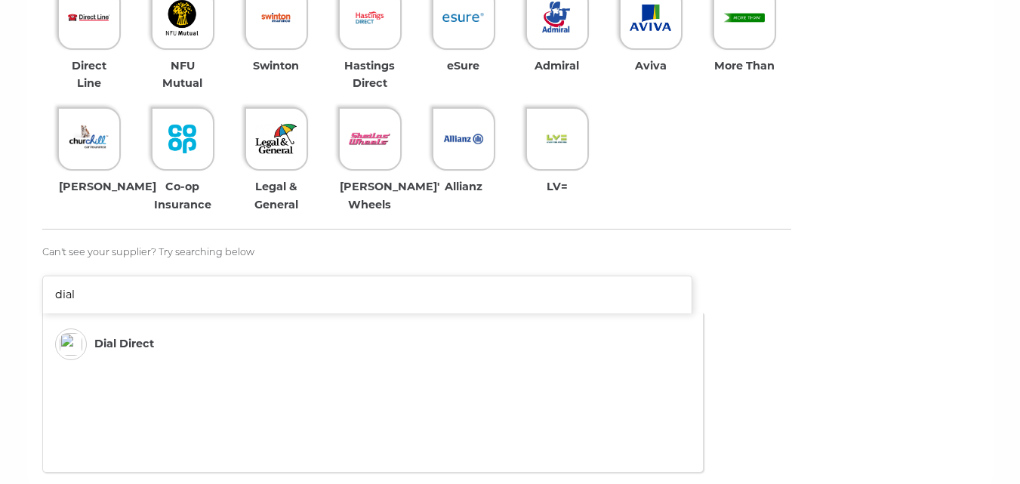
click at [134, 347] on span "Dial Direct" at bounding box center [124, 343] width 60 height 17
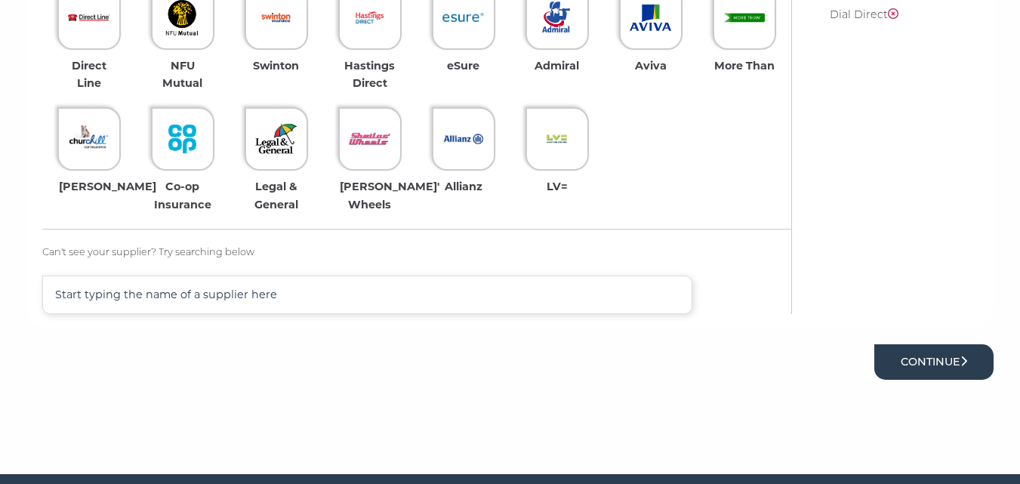
click at [910, 362] on button "Continue" at bounding box center [933, 361] width 119 height 35
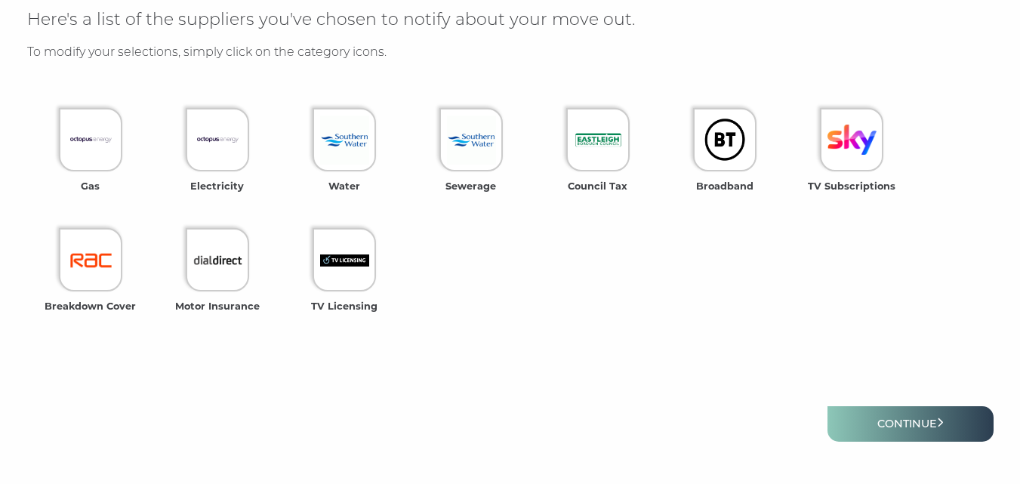
scroll to position [495, 0]
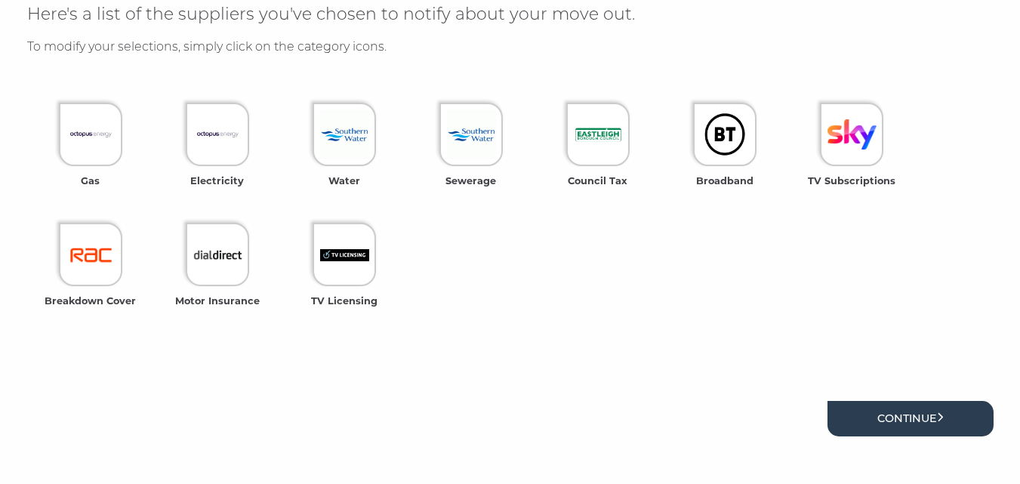
click at [909, 418] on link "Continue" at bounding box center [910, 418] width 166 height 35
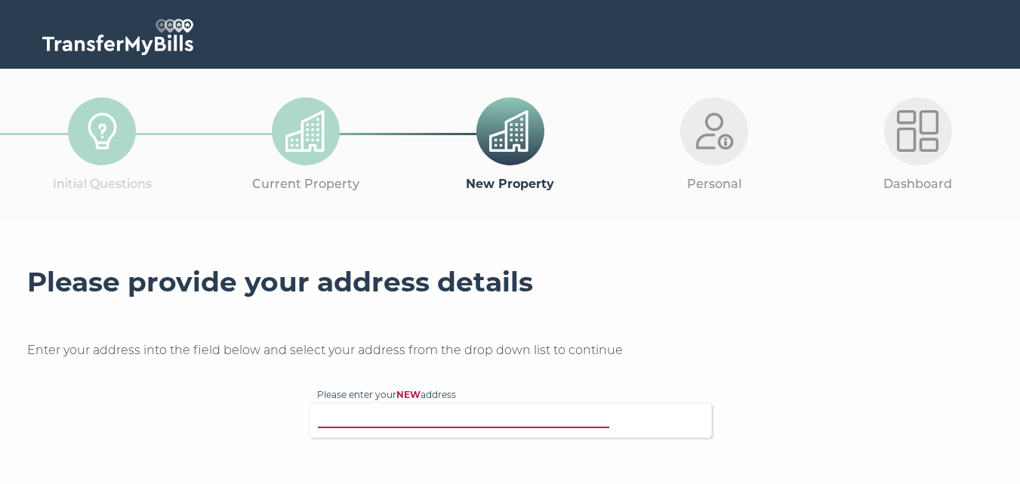
click at [350, 424] on input "Please enter your NEW address" at bounding box center [479, 418] width 325 height 15
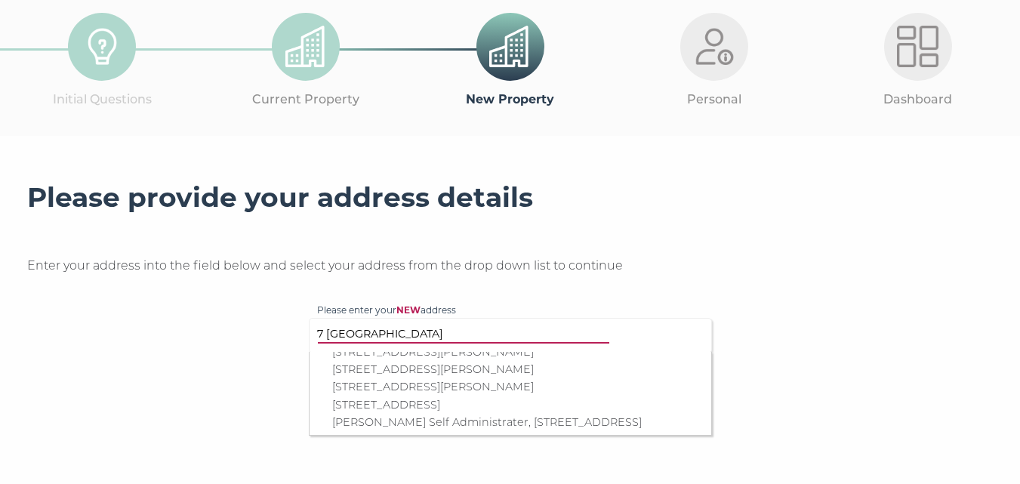
scroll to position [2, 0]
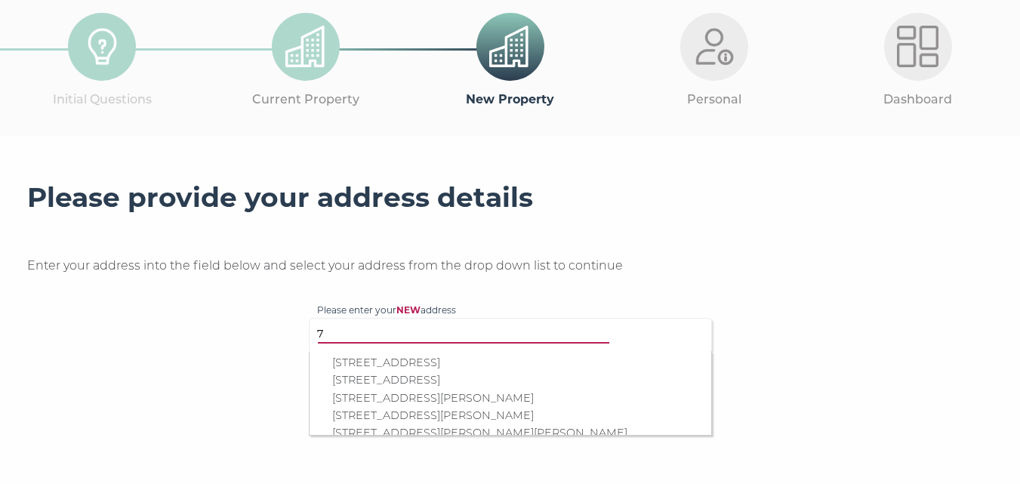
type input "7"
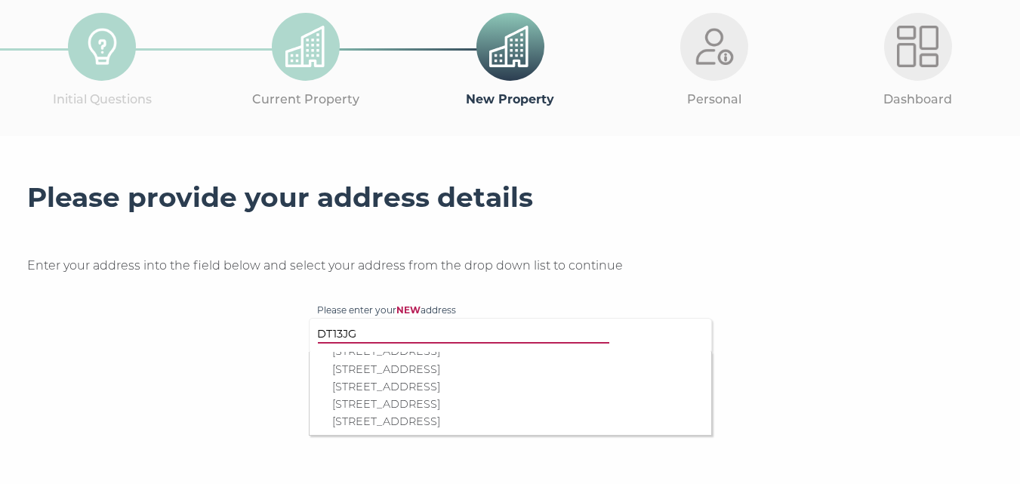
scroll to position [139, 0]
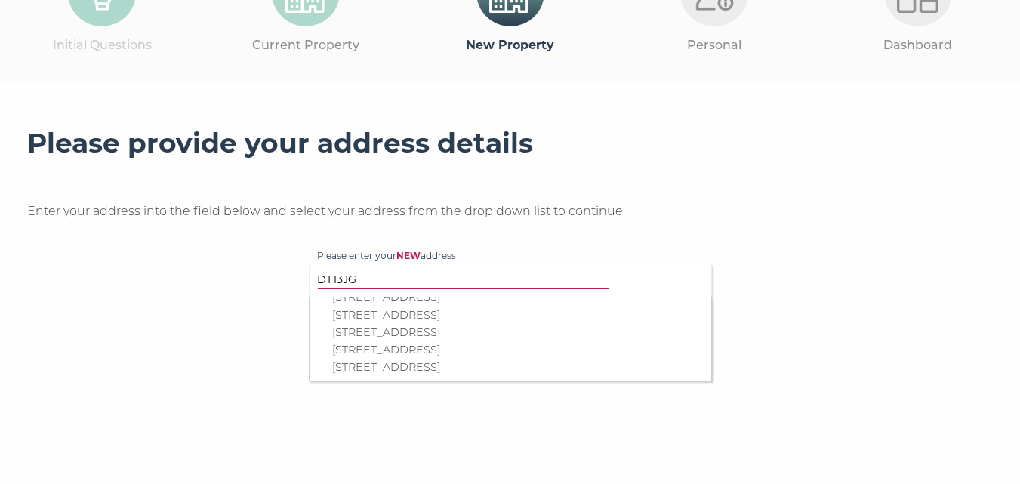
type input "DT13JG"
click at [824, 149] on h3 "Please provide your address details" at bounding box center [510, 143] width 966 height 33
click at [721, 444] on div "Please provide your address details Enter your address into the field below and…" at bounding box center [510, 293] width 966 height 332
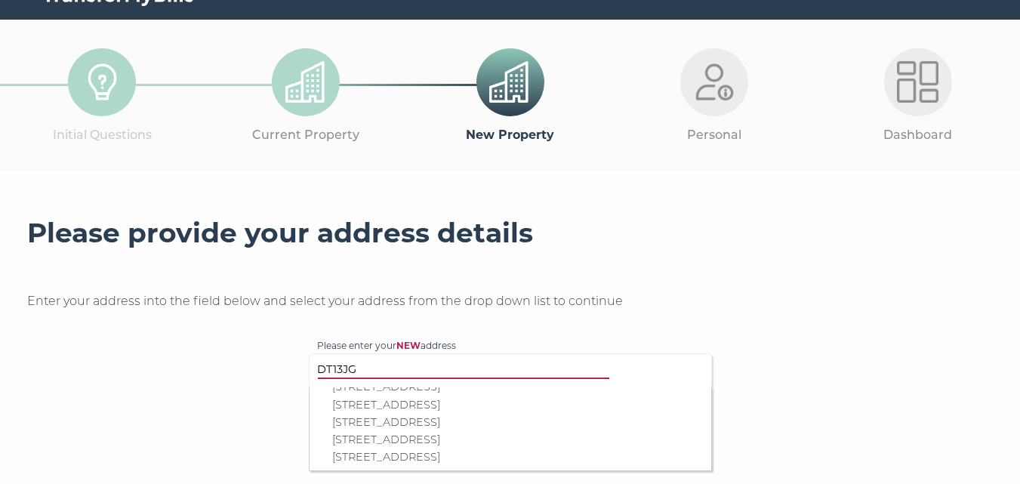
scroll to position [0, 0]
